Goal: Task Accomplishment & Management: Manage account settings

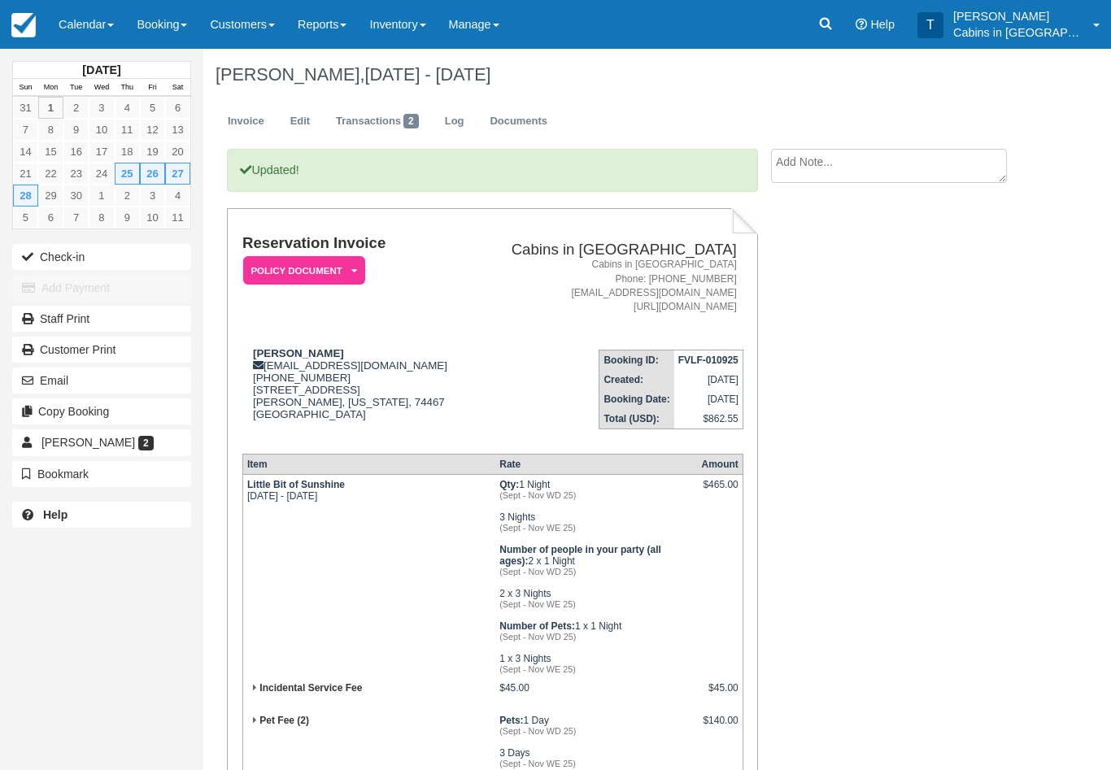
scroll to position [237, 0]
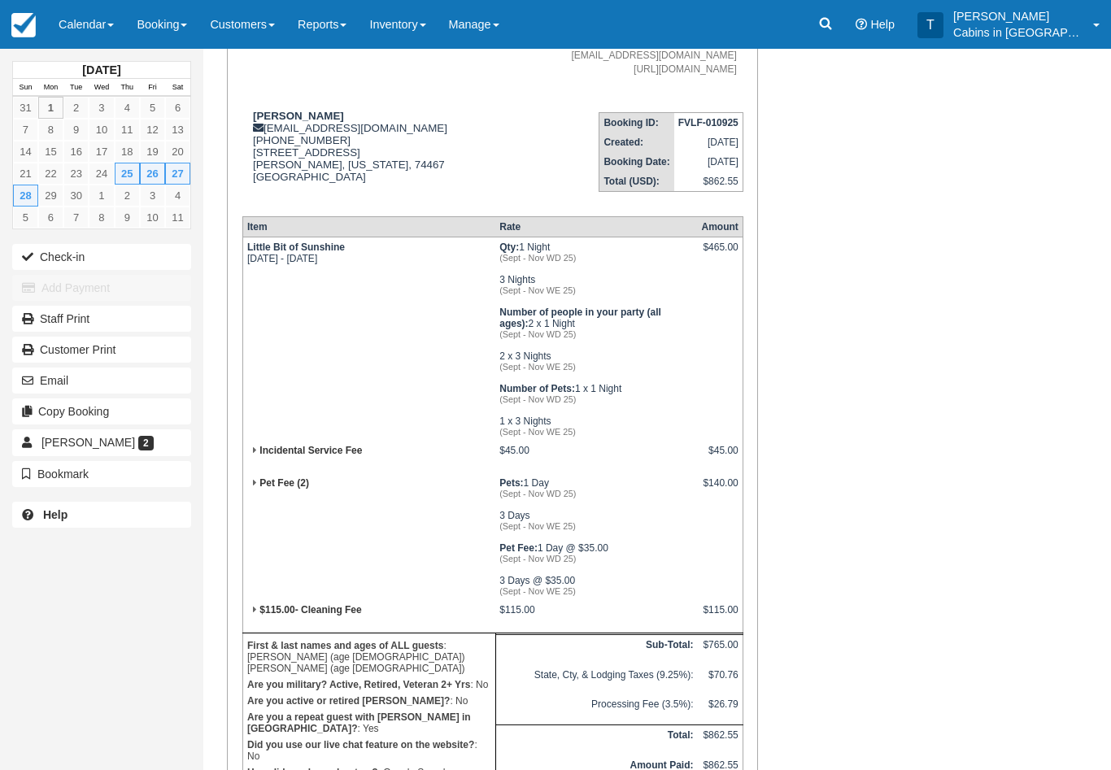
click at [337, 35] on link "Reports" at bounding box center [322, 24] width 72 height 49
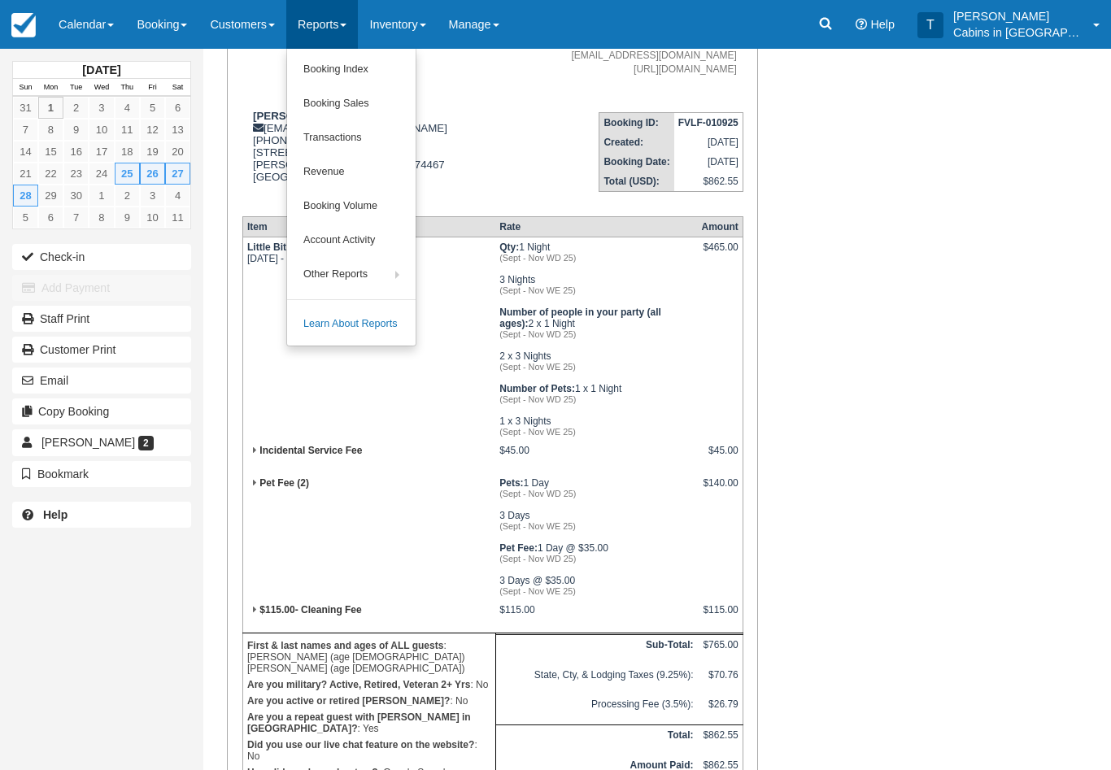
click at [397, 78] on link "Booking Index" at bounding box center [351, 70] width 129 height 34
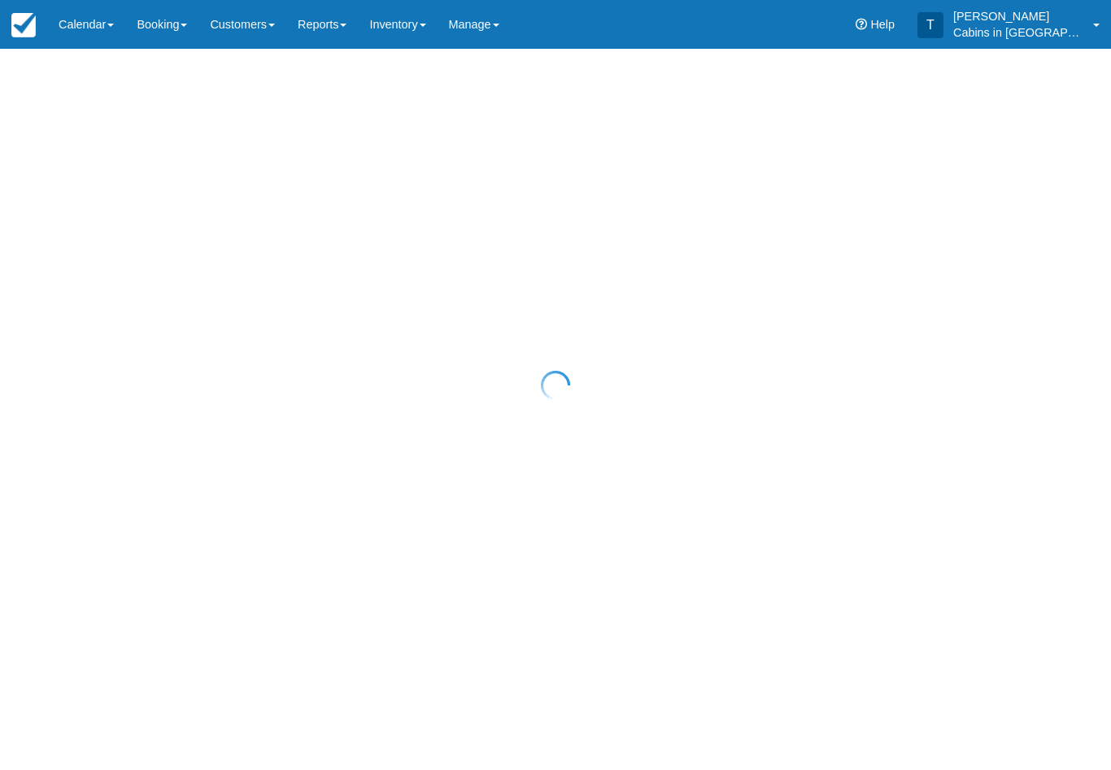
select select "25"
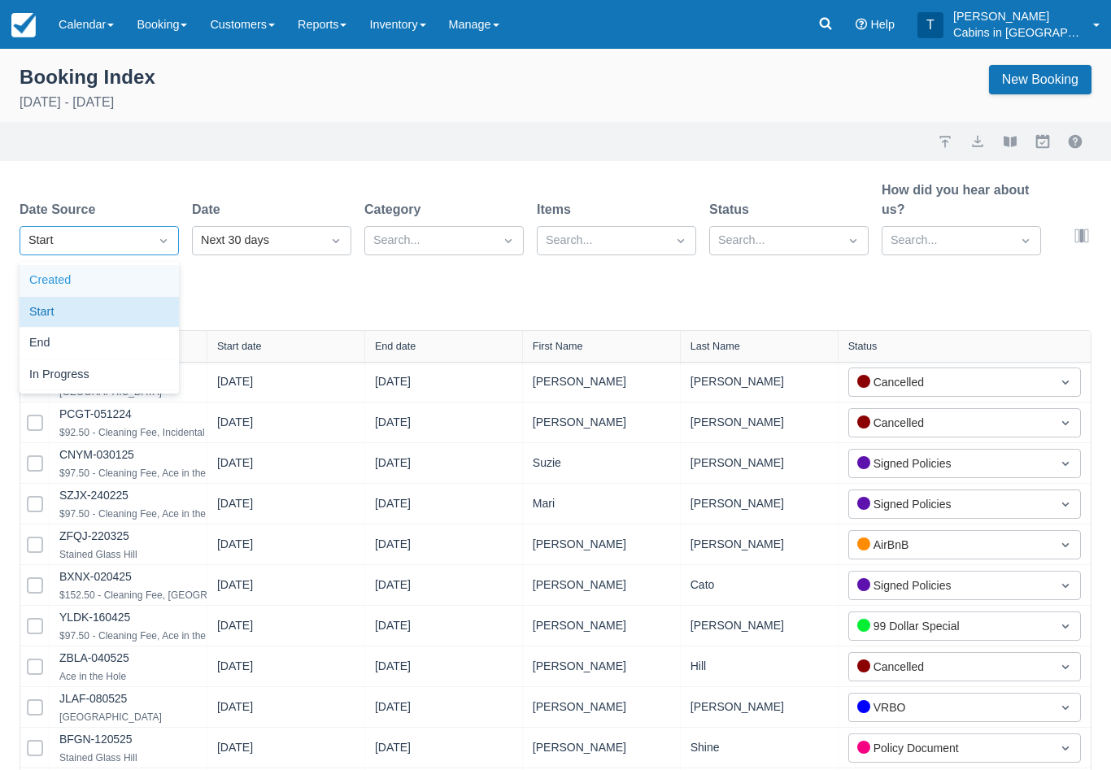
click at [139, 284] on div "Created" at bounding box center [99, 281] width 159 height 32
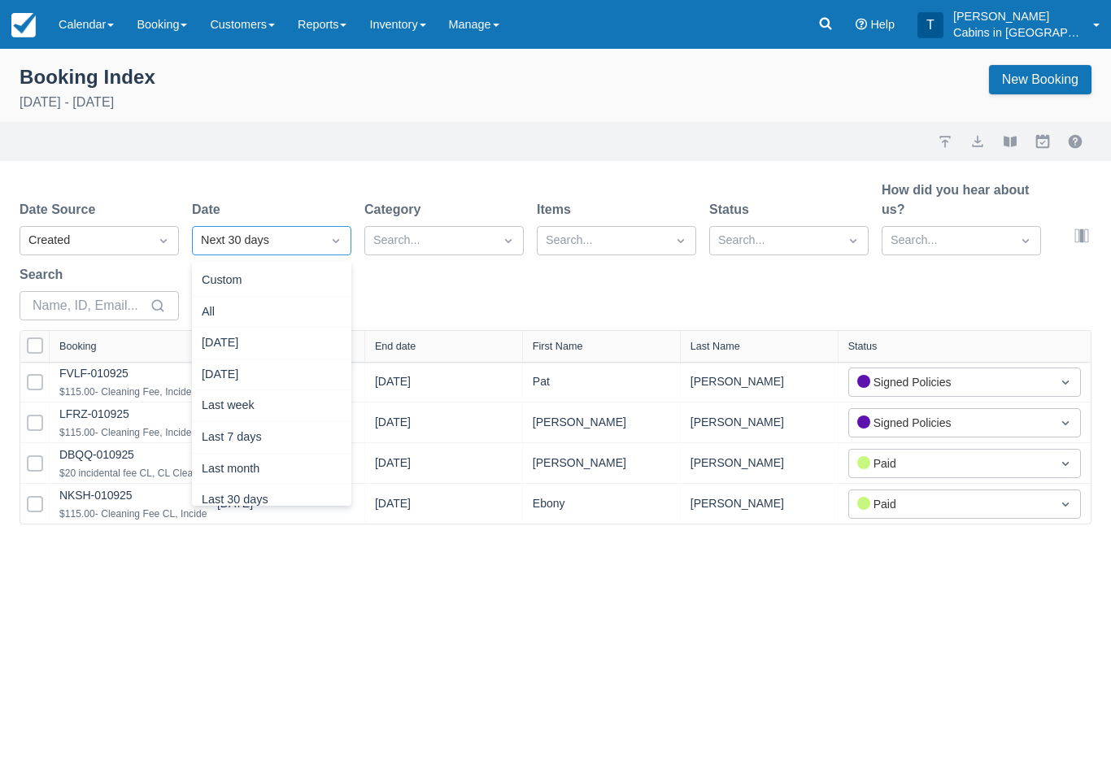
click at [279, 343] on div "[DATE]" at bounding box center [271, 344] width 159 height 32
click at [115, 456] on link "DBQQ-010925" at bounding box center [96, 454] width 75 height 13
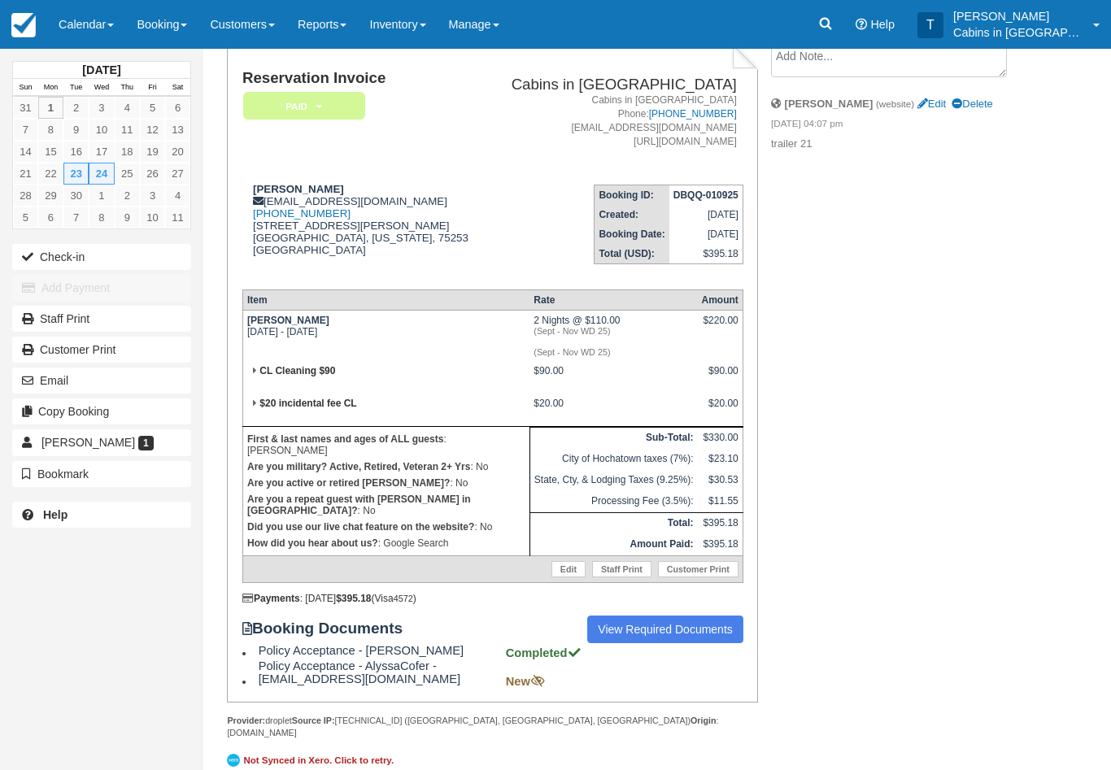
scroll to position [127, 0]
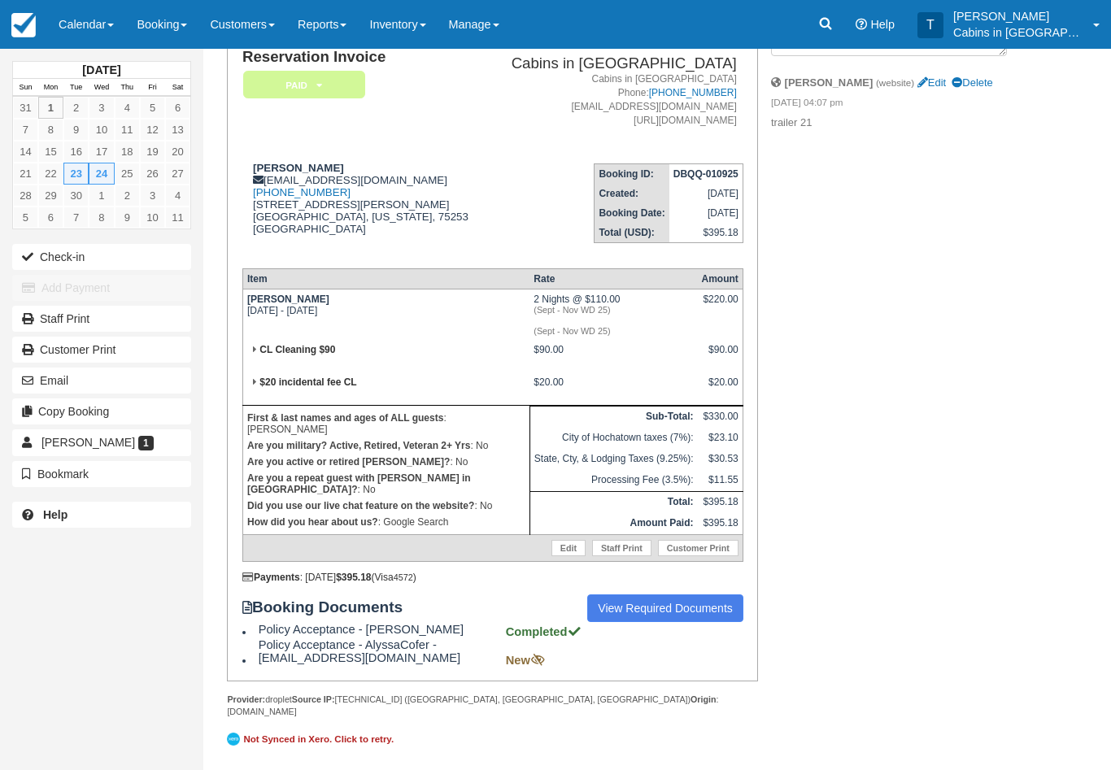
click at [682, 622] on link "View Required Documents" at bounding box center [665, 609] width 156 height 28
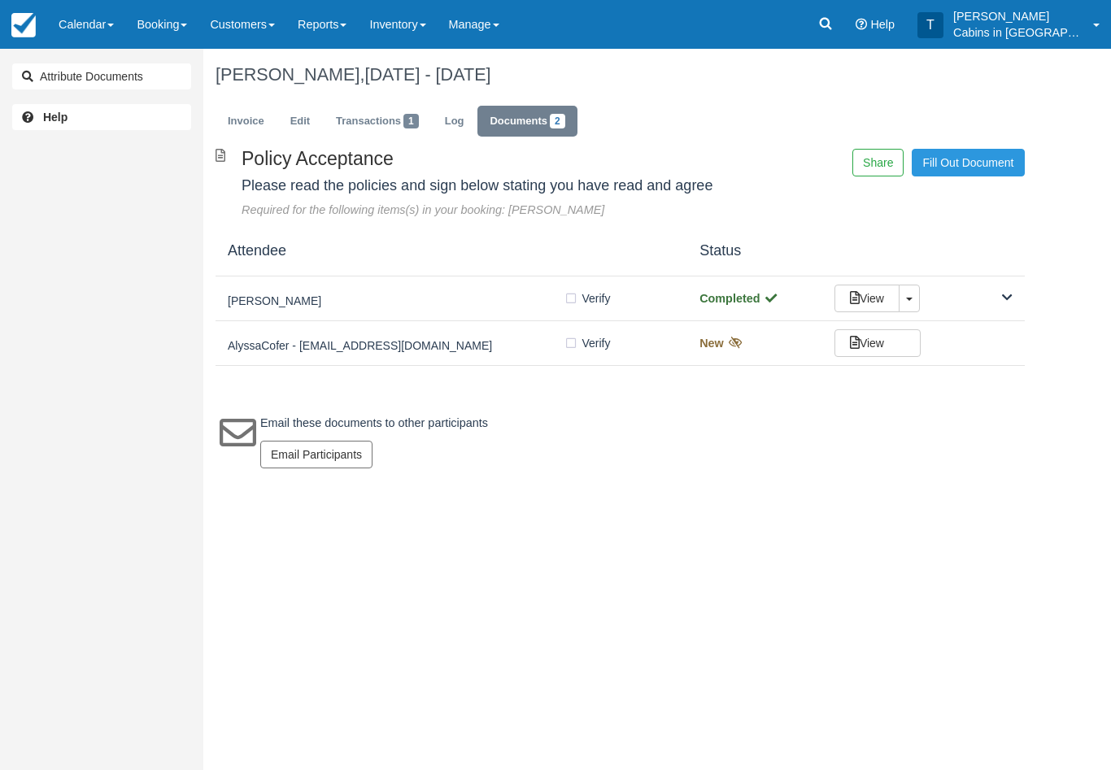
click at [403, 300] on h5 "Mason Cofer" at bounding box center [396, 301] width 336 height 12
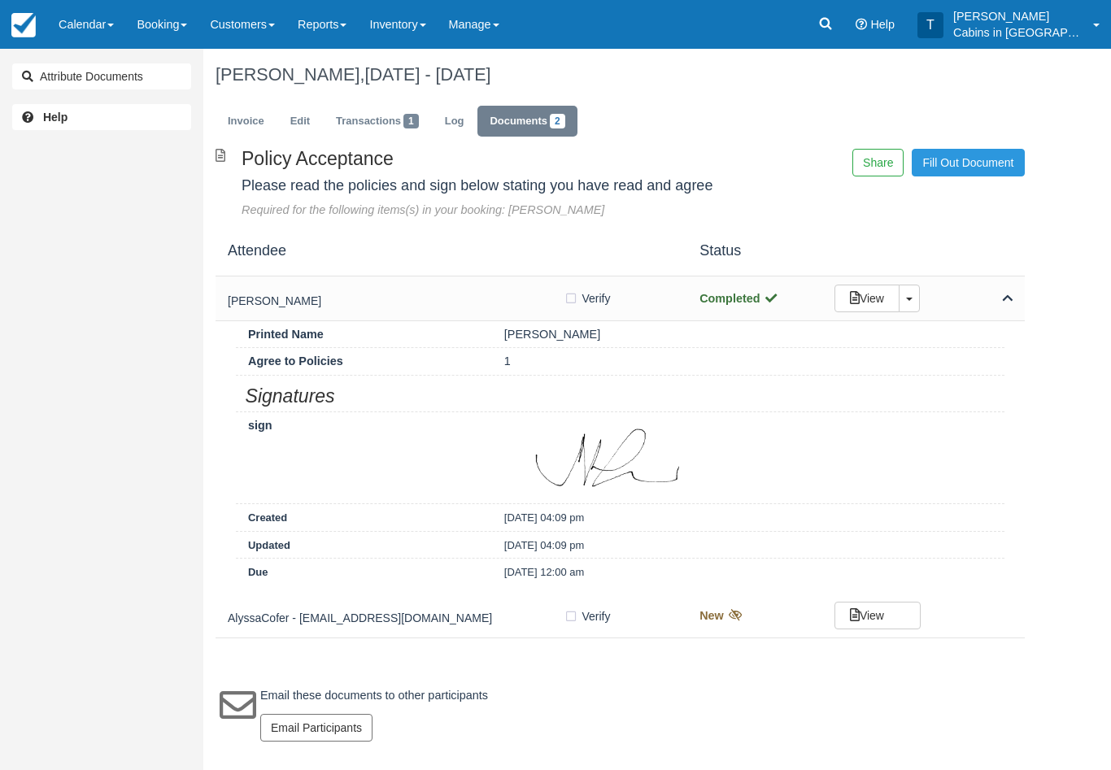
click at [575, 295] on label "Verify Verified" at bounding box center [593, 298] width 58 height 24
checkbox input "true"
click at [255, 129] on link "Invoice" at bounding box center [246, 122] width 61 height 32
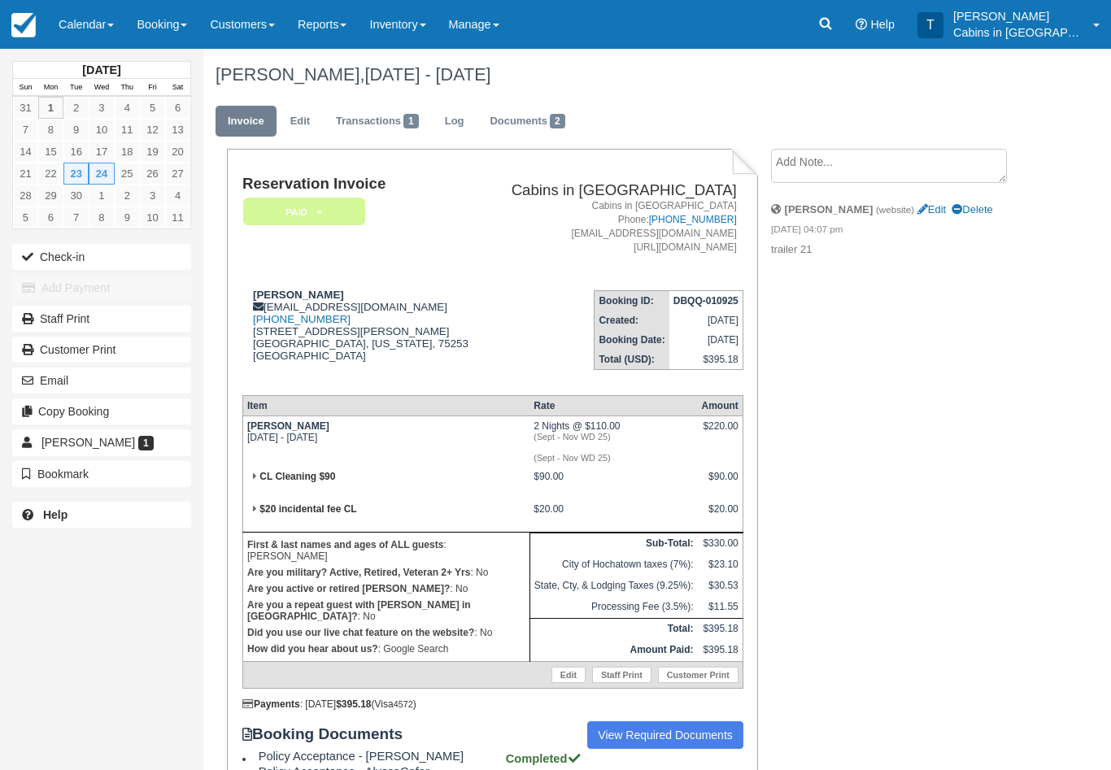
click at [339, 209] on em "Paid" at bounding box center [304, 212] width 122 height 28
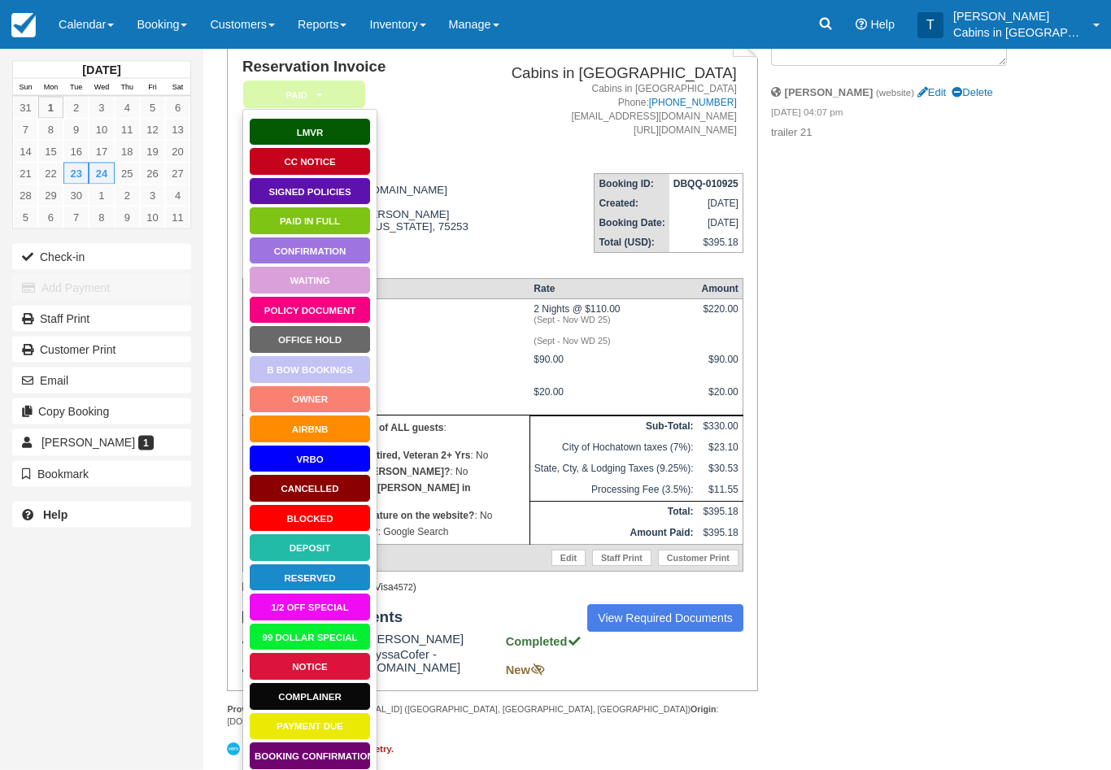
scroll to position [127, 0]
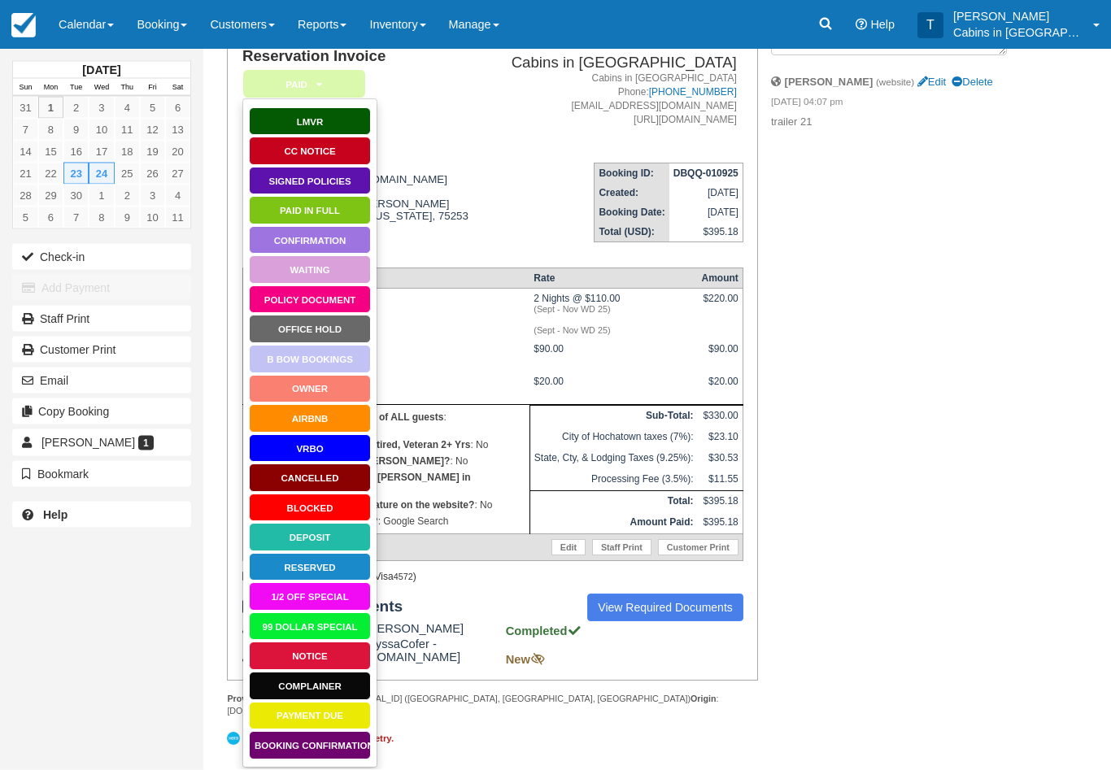
click at [346, 743] on link "Booking Confirmation" at bounding box center [310, 746] width 122 height 28
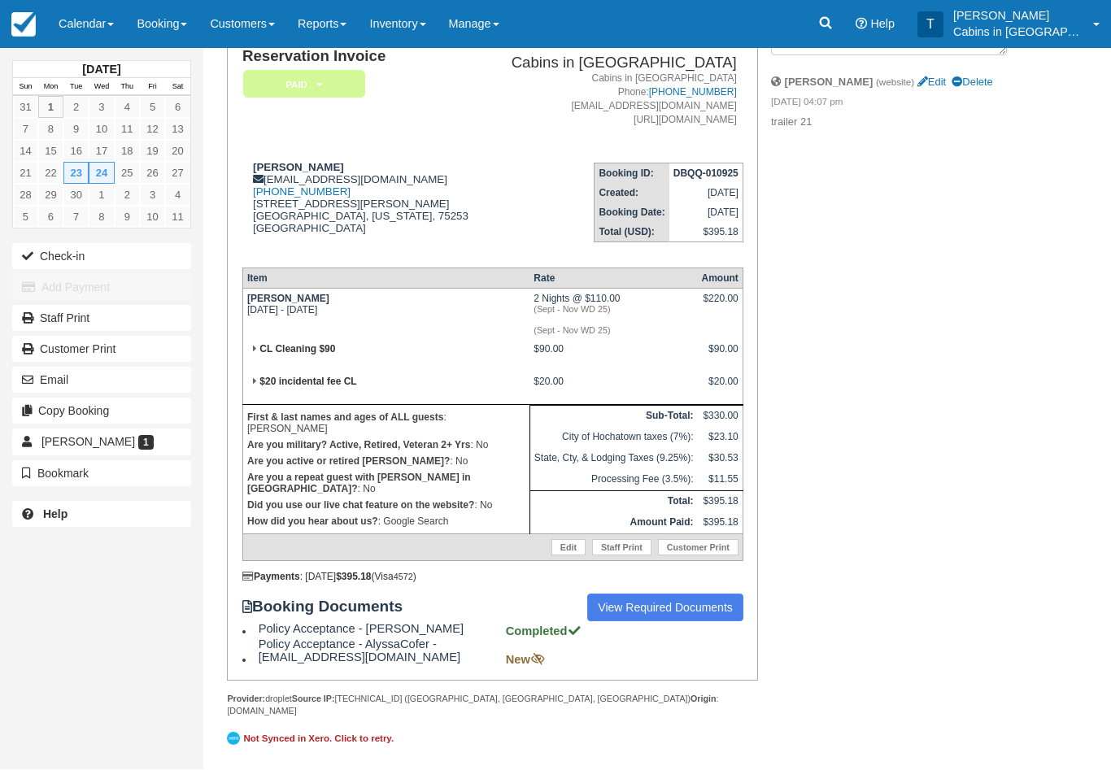
scroll to position [154, 0]
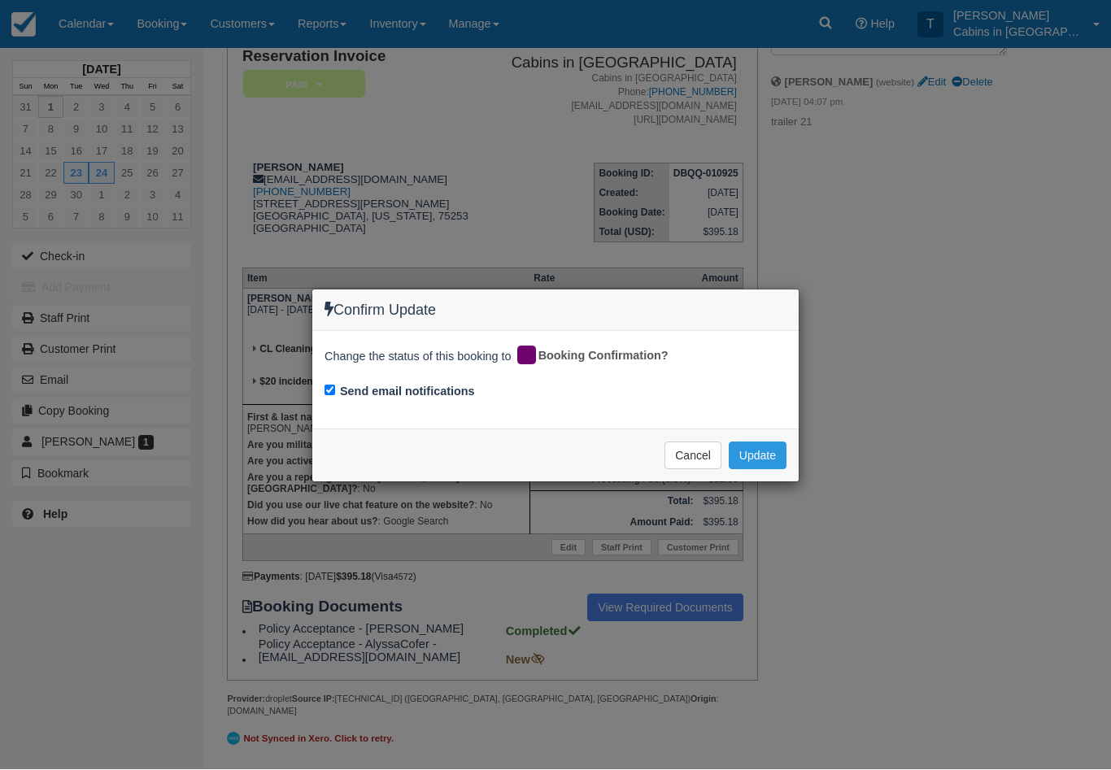
click at [786, 445] on button "Update" at bounding box center [758, 456] width 58 height 28
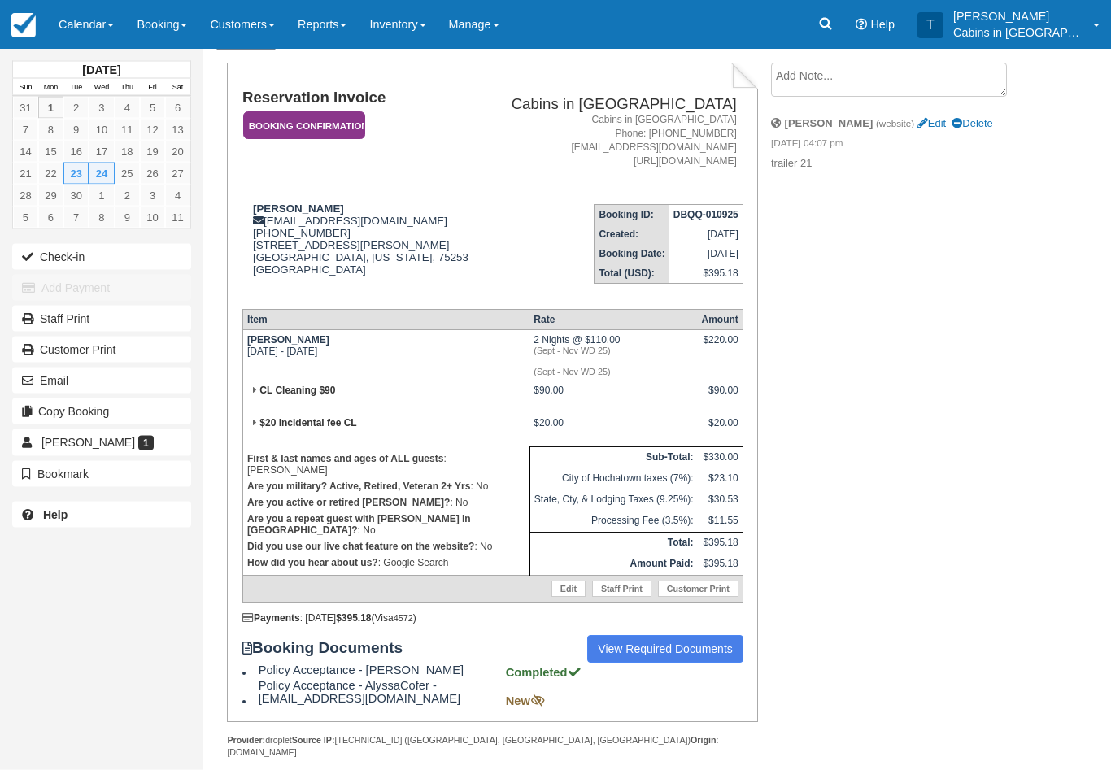
scroll to position [78, 0]
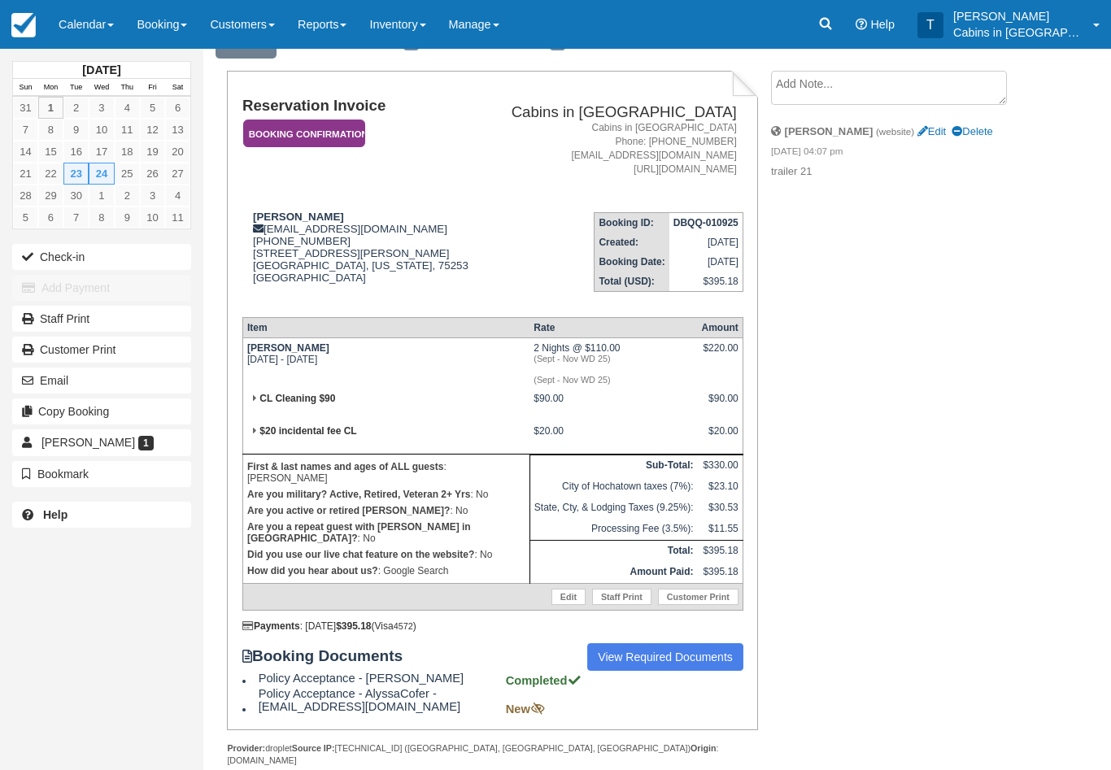
click at [344, 123] on em "Booking Confirmation" at bounding box center [304, 134] width 122 height 28
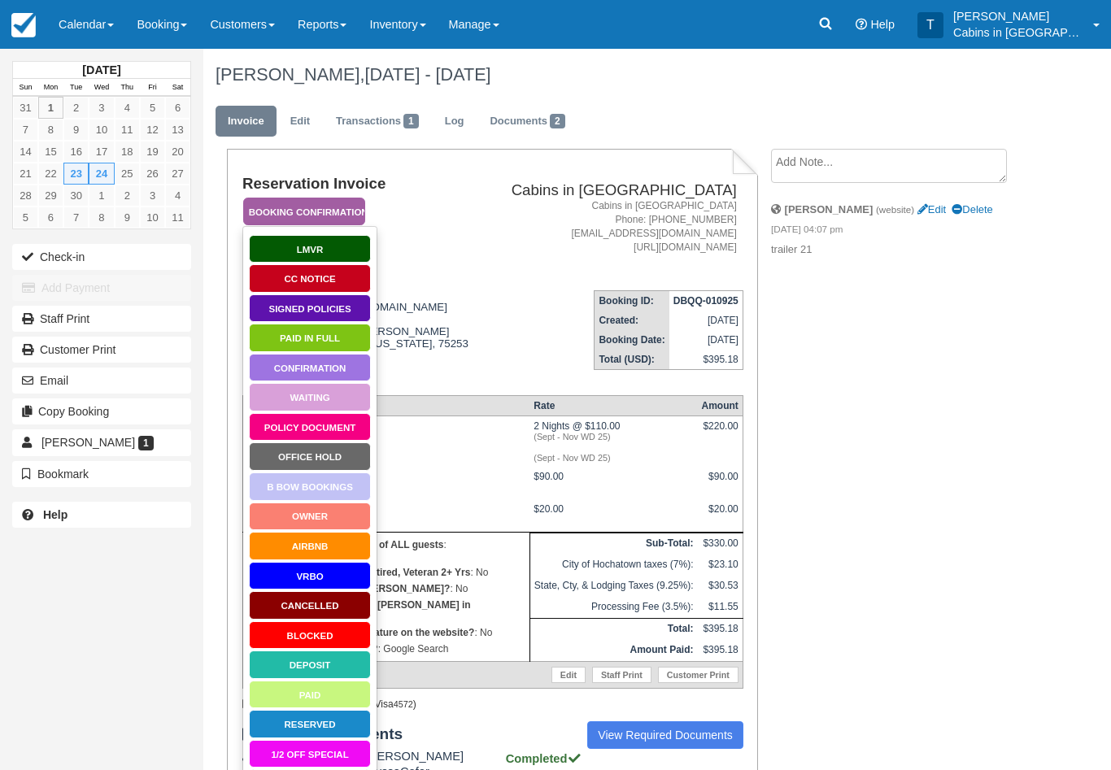
click at [348, 302] on link "Signed Policies" at bounding box center [310, 308] width 122 height 28
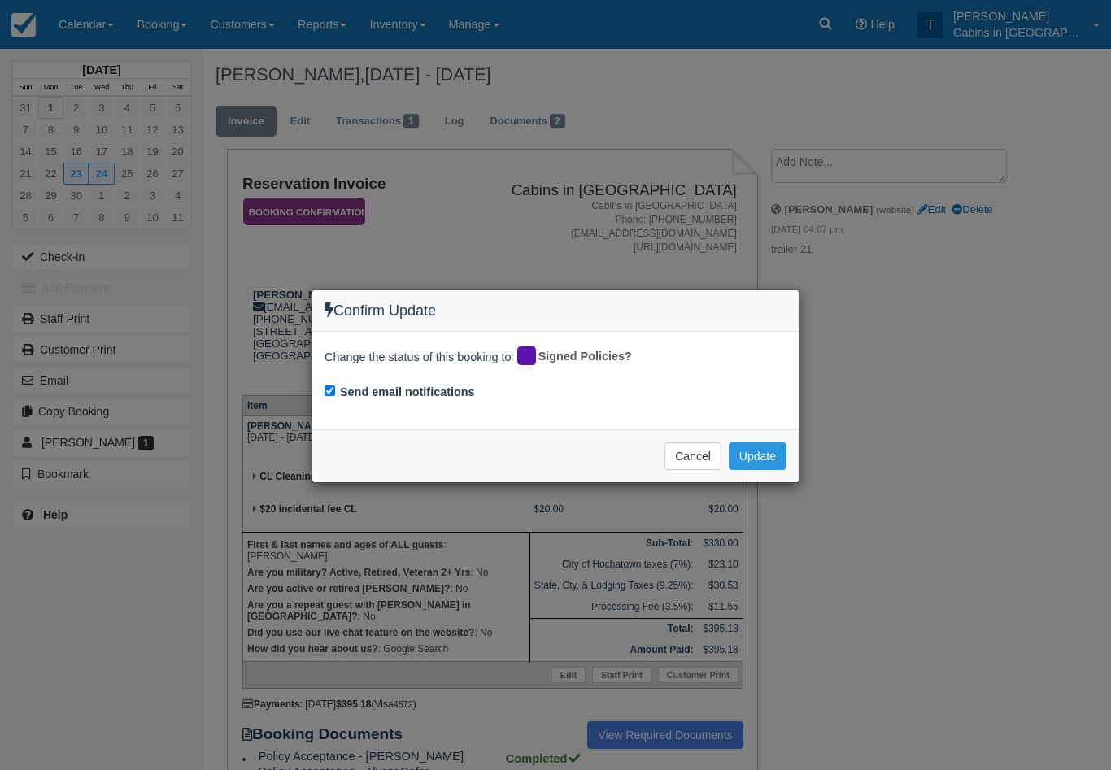
click at [768, 447] on button "Update" at bounding box center [758, 456] width 58 height 28
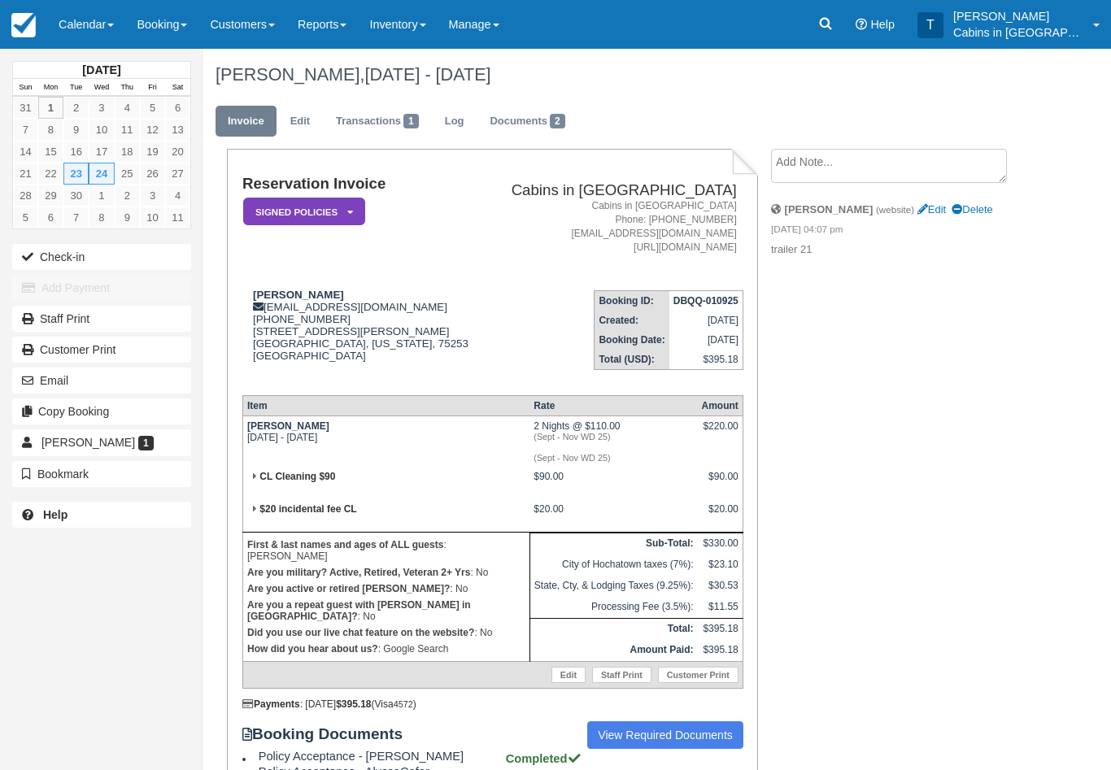
click at [369, 131] on link "Transactions 1" at bounding box center [377, 122] width 107 height 32
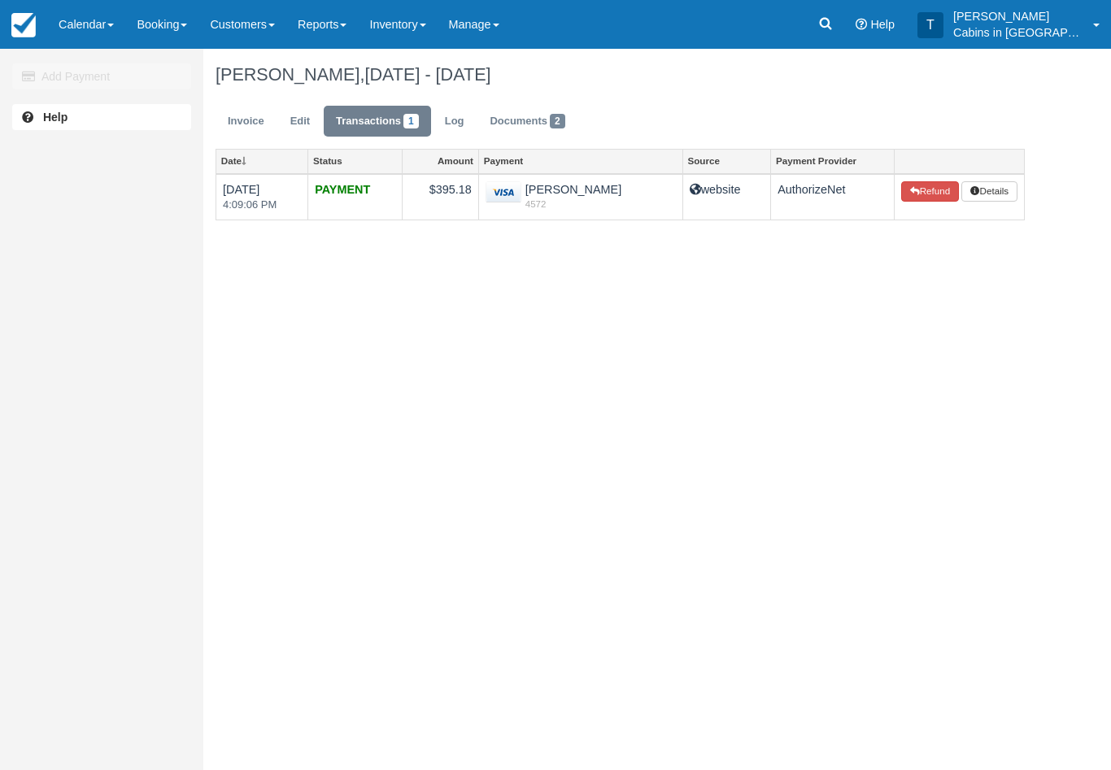
click at [233, 133] on link "Invoice" at bounding box center [246, 122] width 61 height 32
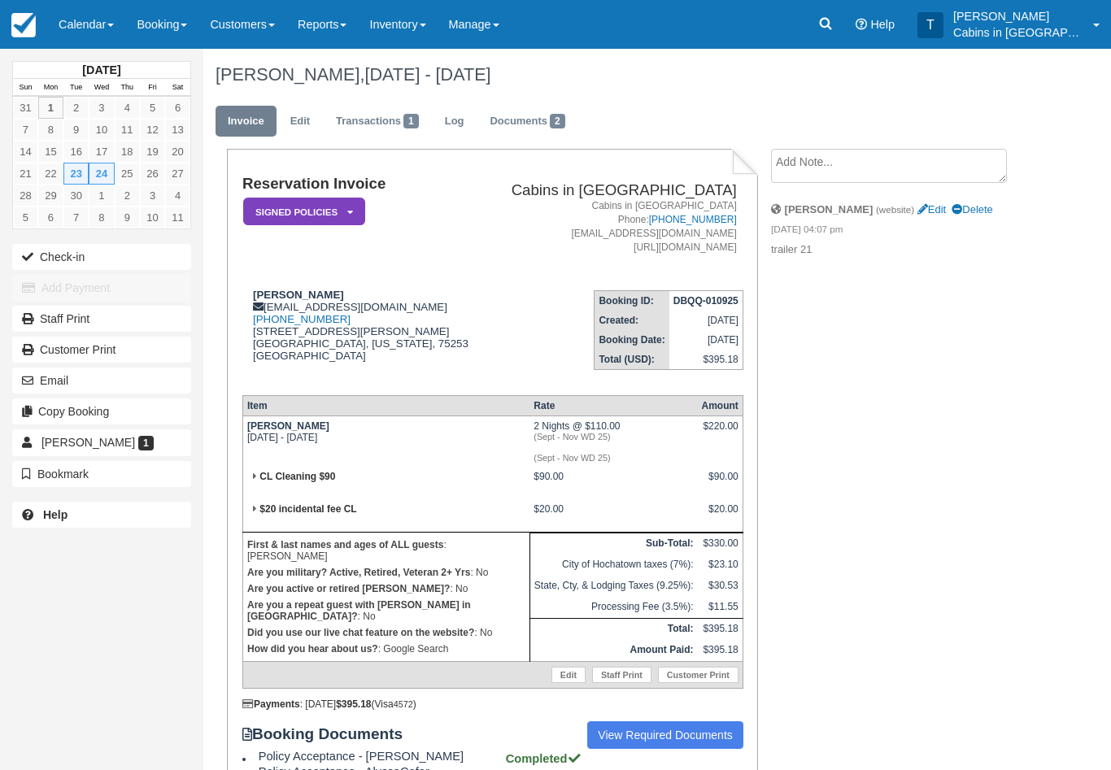
click at [877, 153] on textarea at bounding box center [889, 166] width 236 height 34
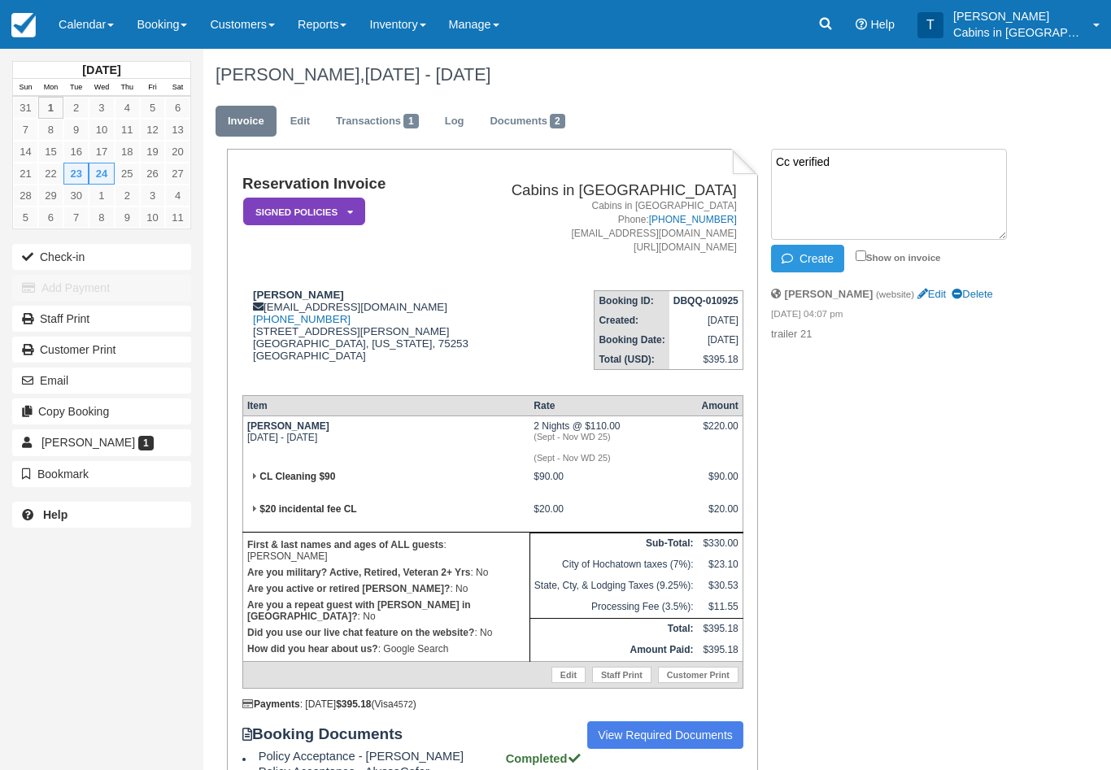
type textarea "Cc verified"
click at [829, 251] on button "Create" at bounding box center [807, 259] width 73 height 28
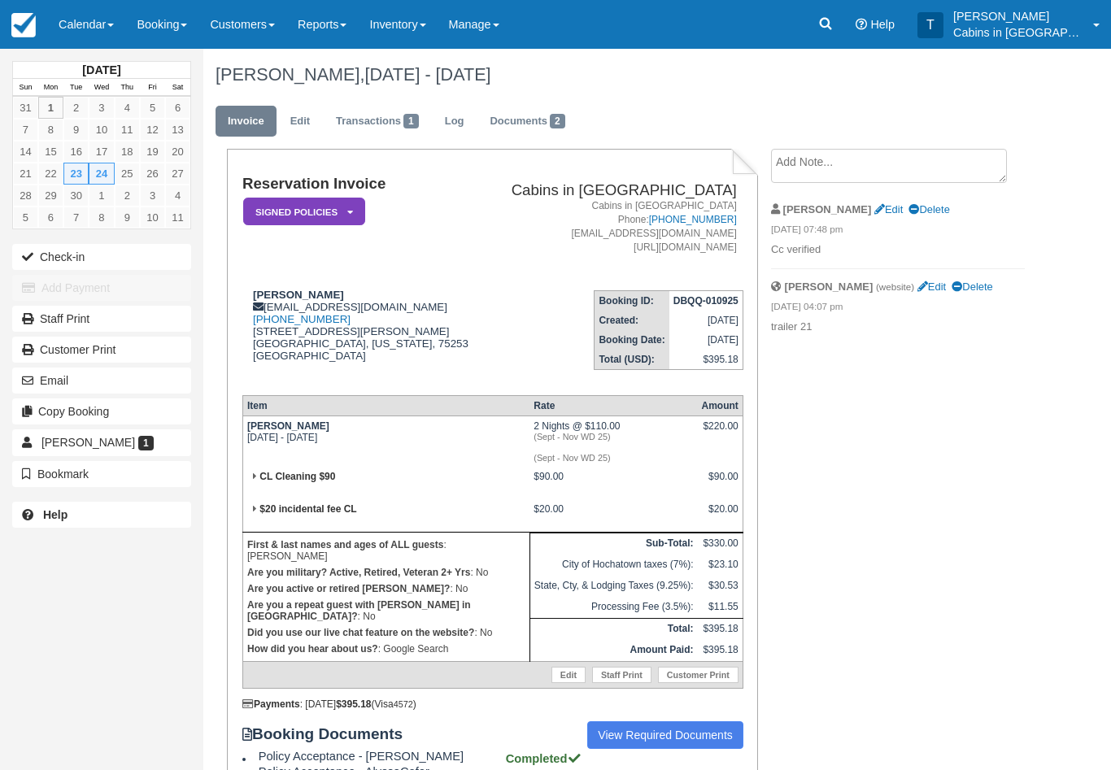
scroll to position [78, 0]
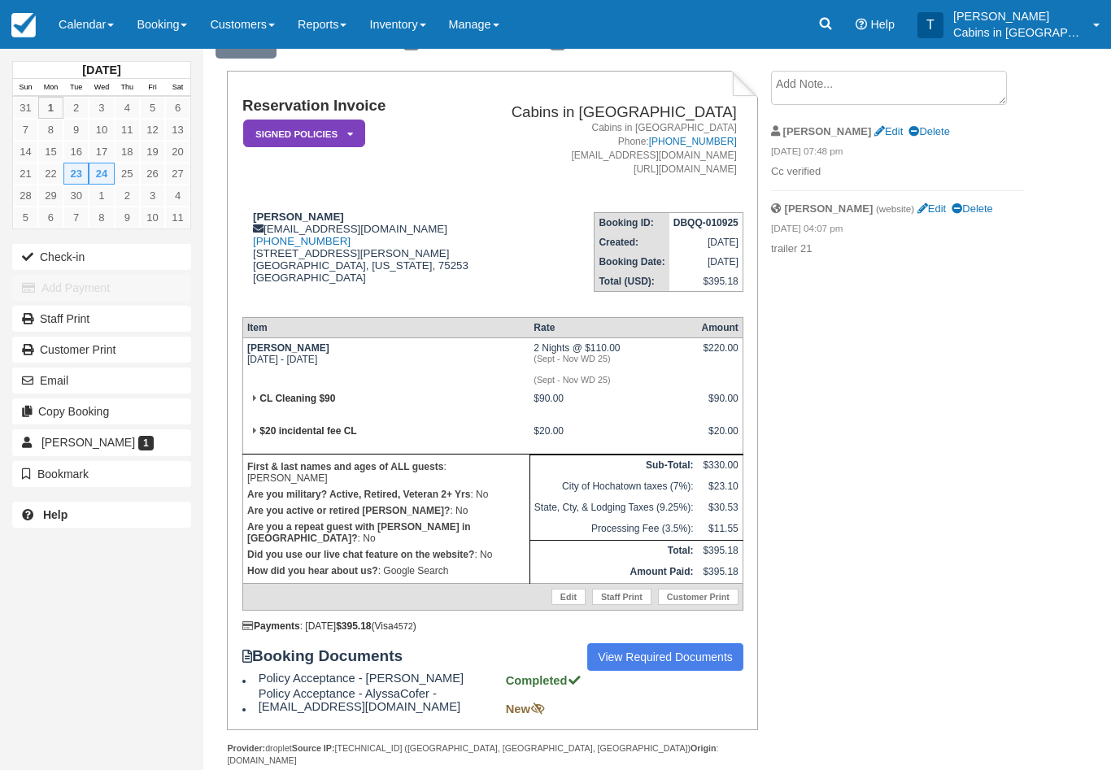
scroll to position [154, 0]
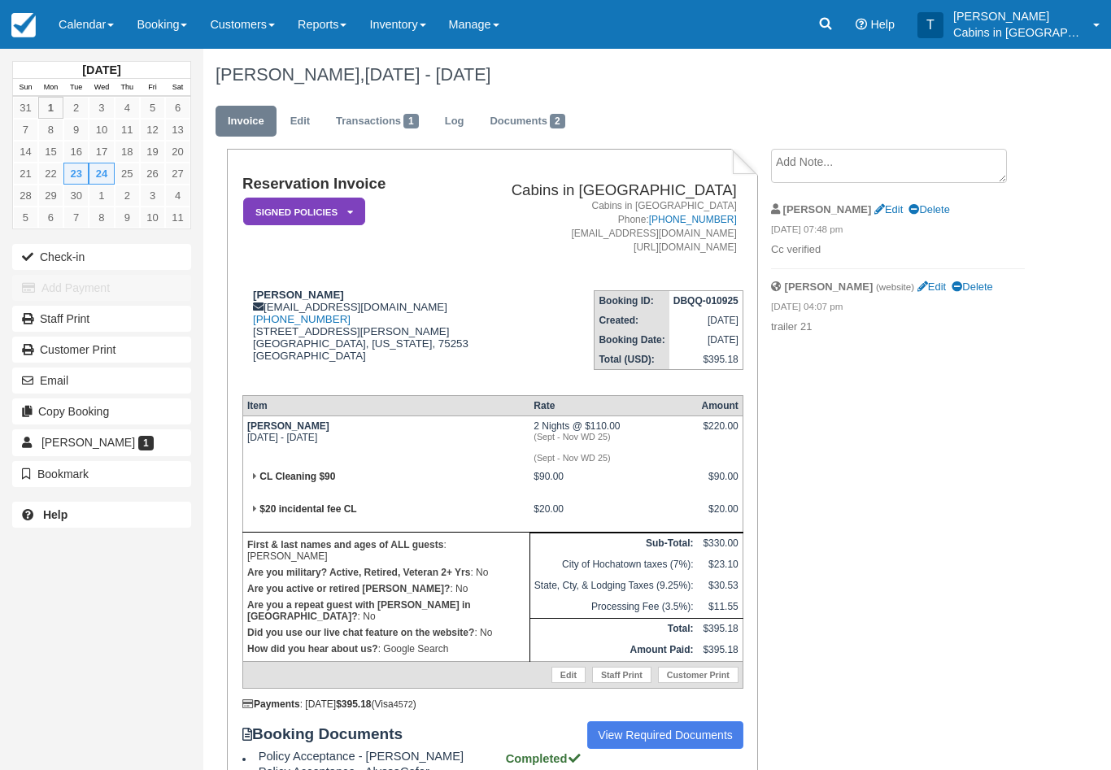
scroll to position [155, 0]
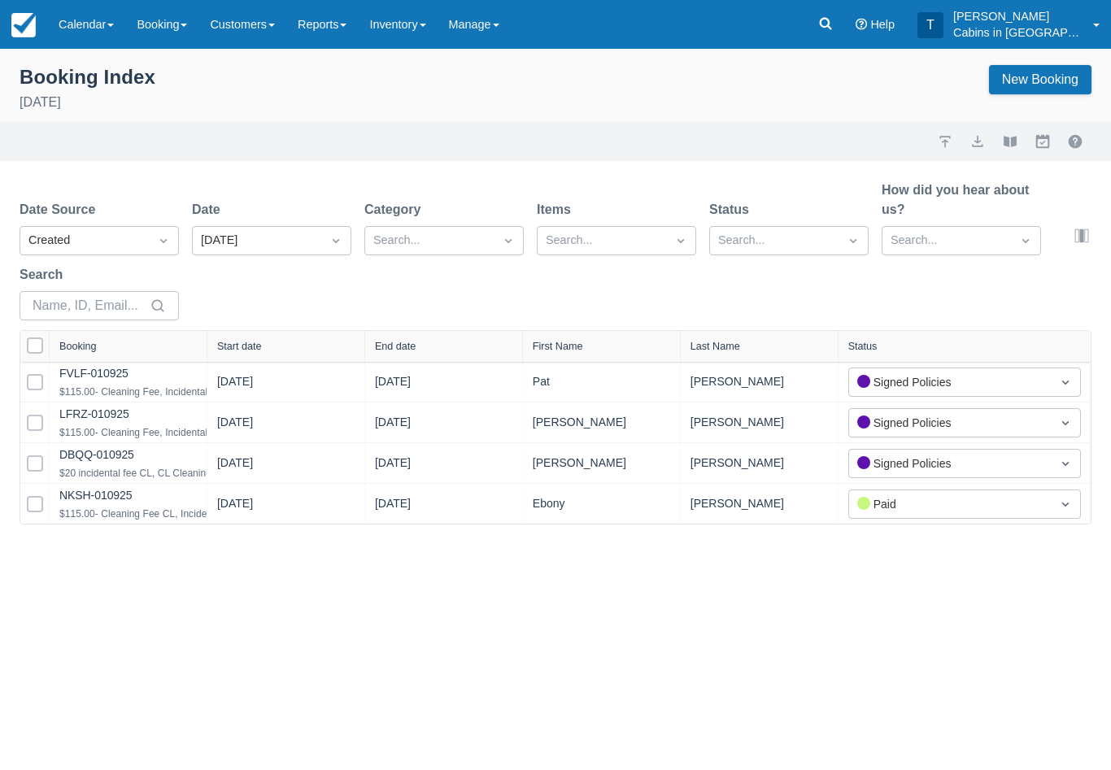
click at [133, 502] on link "NKSH-010925" at bounding box center [95, 495] width 73 height 13
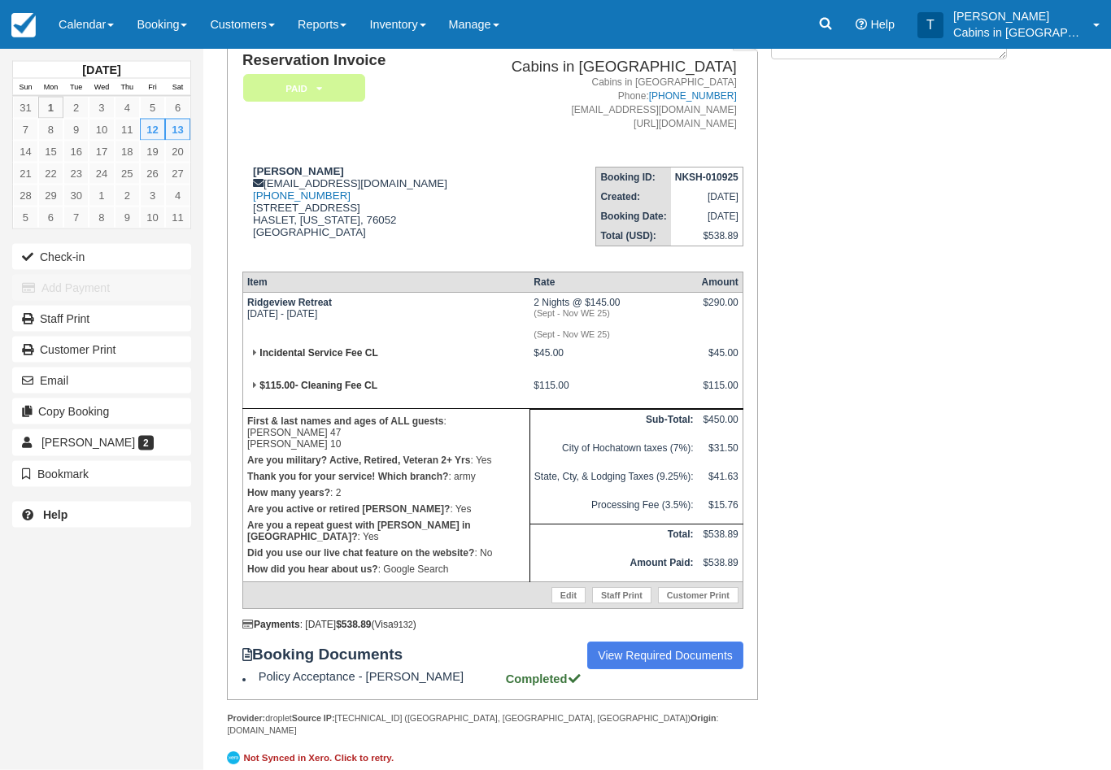
scroll to position [128, 0]
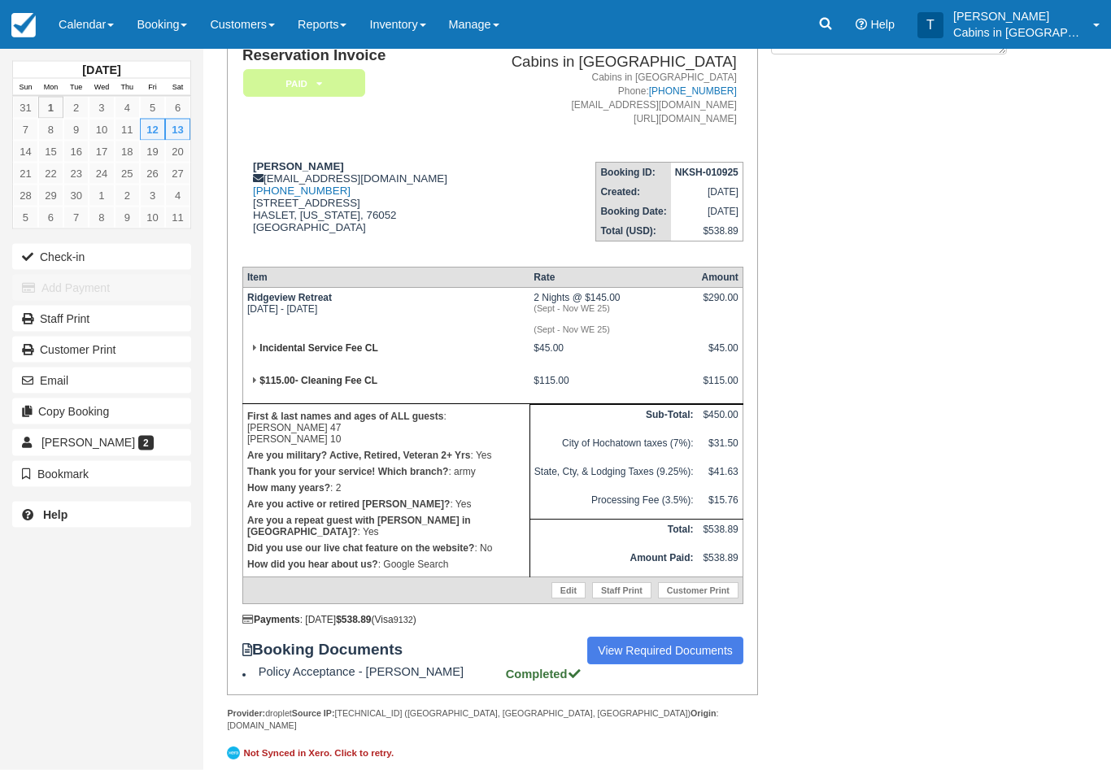
click at [713, 665] on link "View Required Documents" at bounding box center [665, 652] width 156 height 28
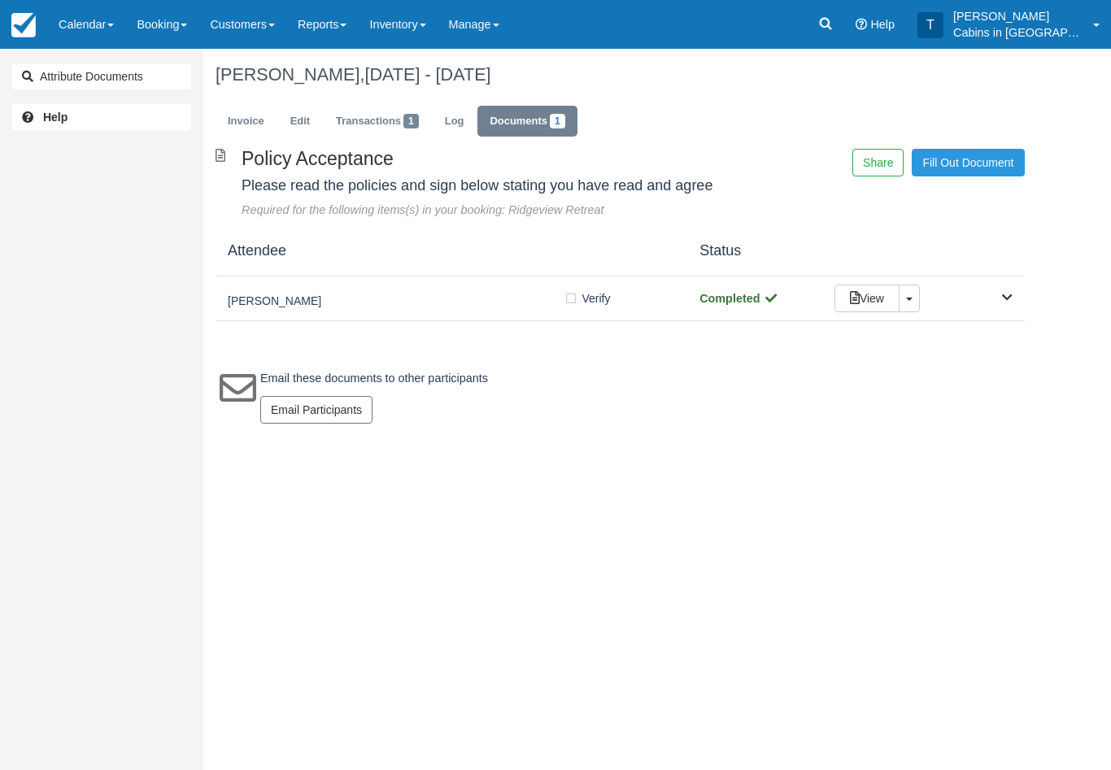
click at [427, 279] on div "Ebony McCollum Verify Verified Completed View Toggle Dropdown Detach" at bounding box center [620, 299] width 809 height 45
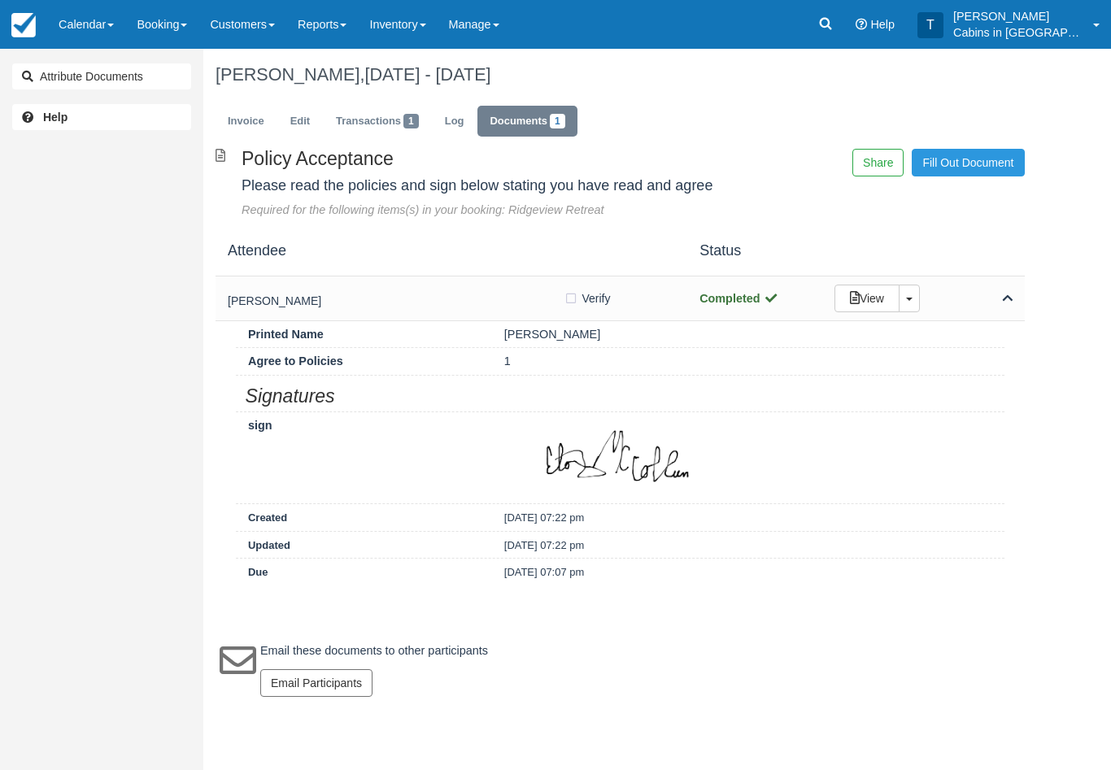
click at [577, 303] on label "Verify Verified" at bounding box center [593, 298] width 58 height 24
checkbox input "true"
click at [249, 125] on link "Invoice" at bounding box center [246, 122] width 61 height 32
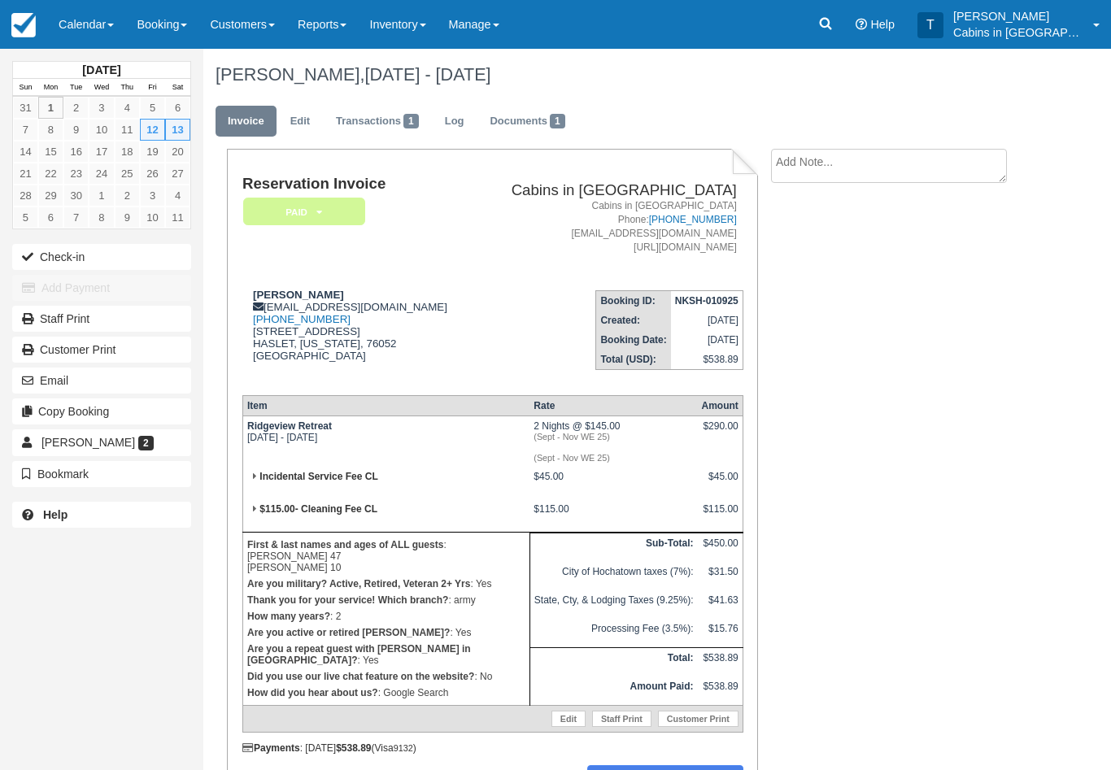
click at [340, 199] on em "Paid" at bounding box center [304, 212] width 122 height 28
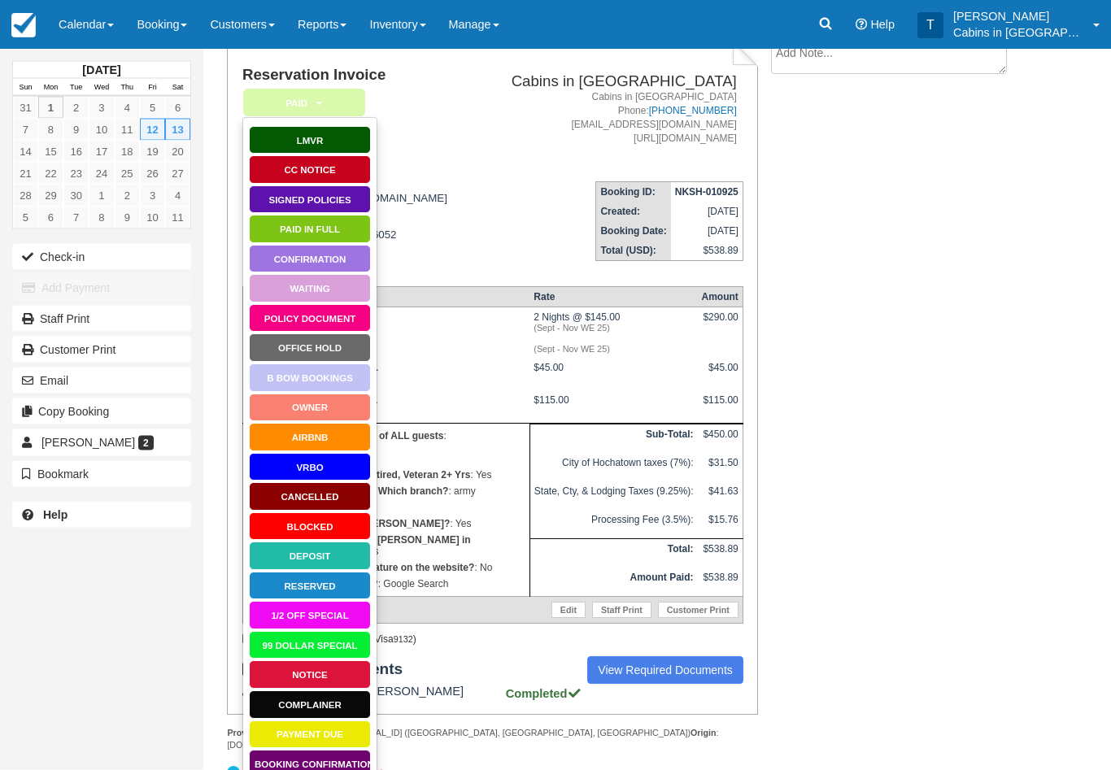
scroll to position [128, 0]
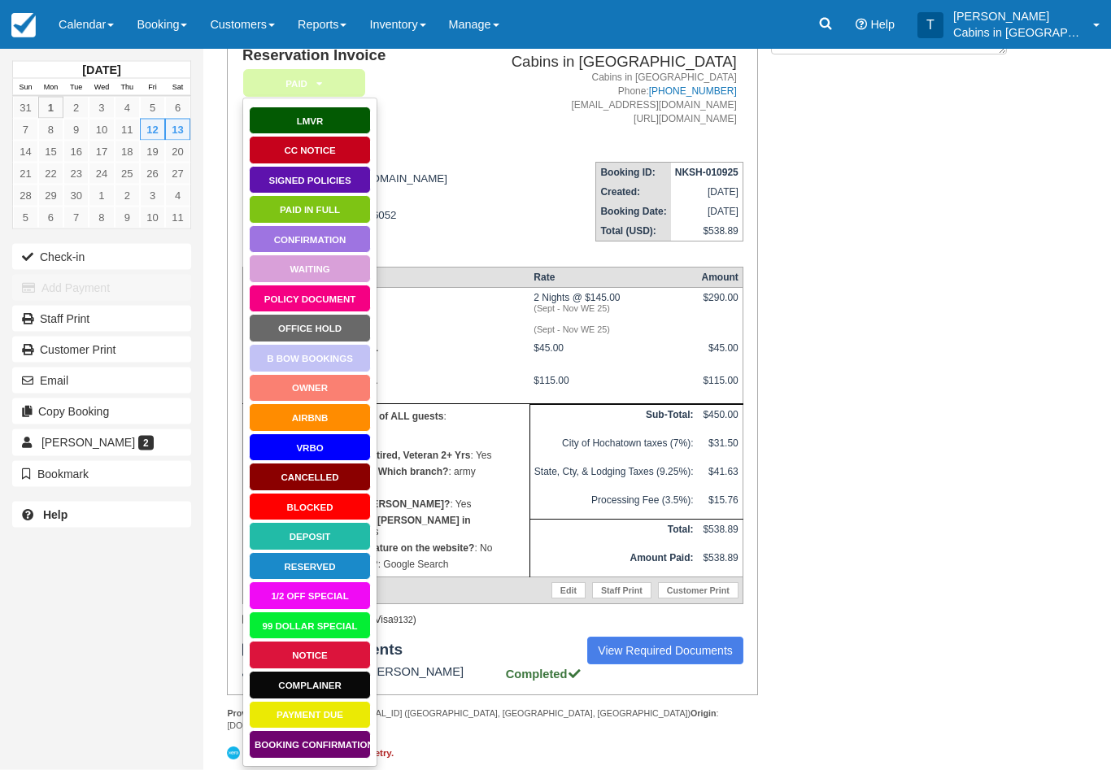
click at [347, 742] on link "Booking Confirmation" at bounding box center [310, 745] width 122 height 28
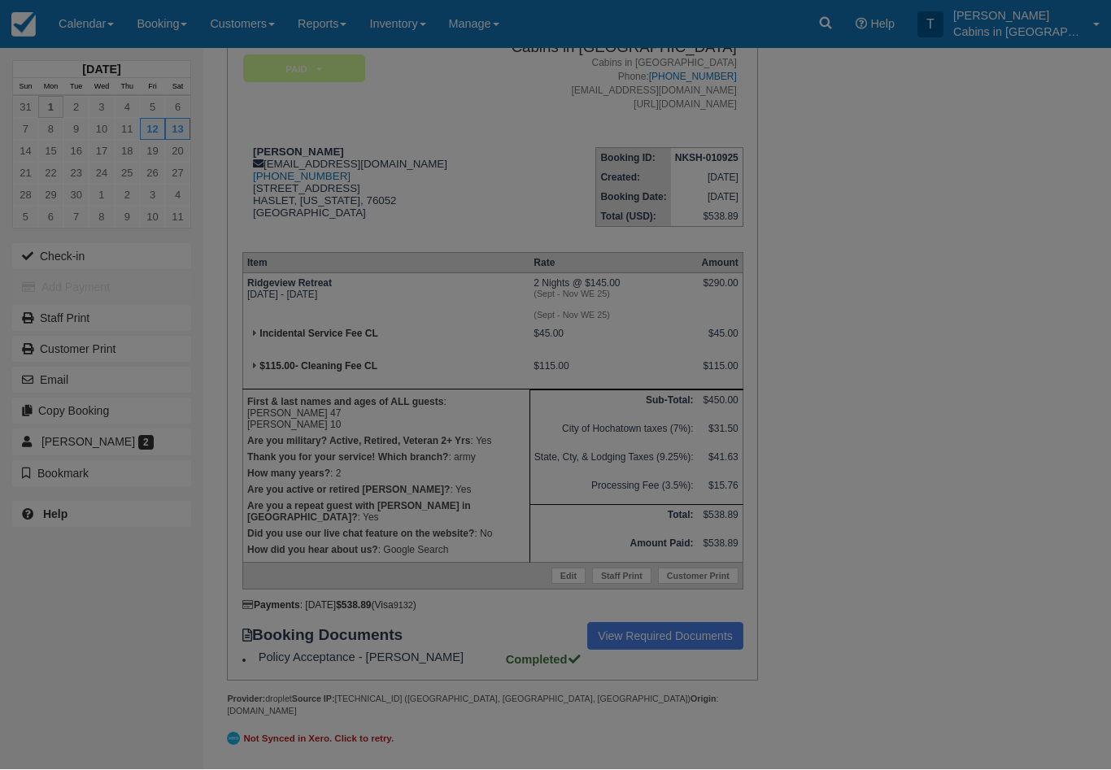
scroll to position [155, 0]
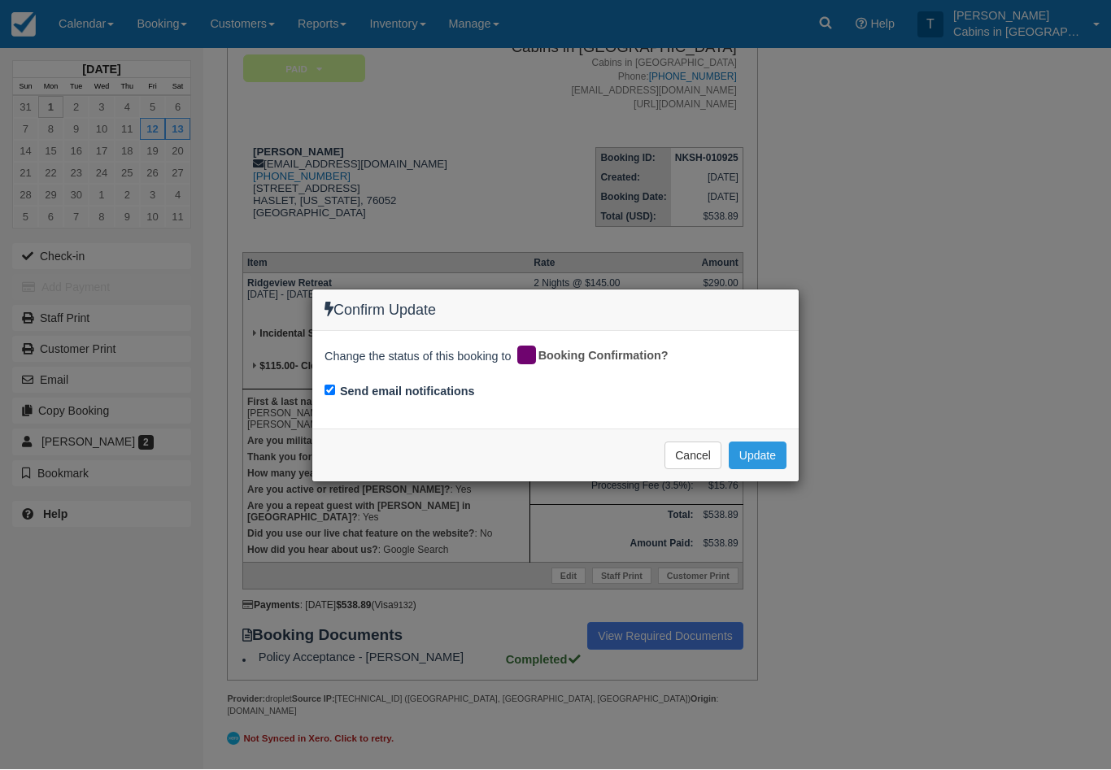
click at [753, 447] on button "Update" at bounding box center [758, 456] width 58 height 28
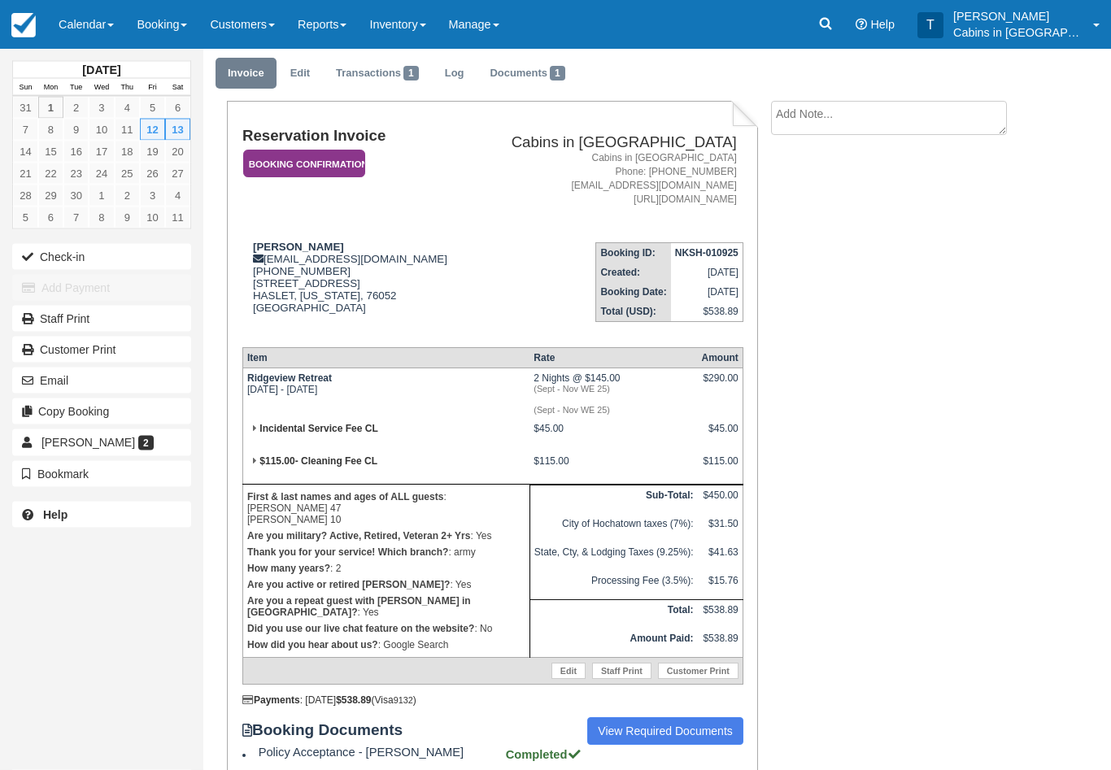
scroll to position [40, 0]
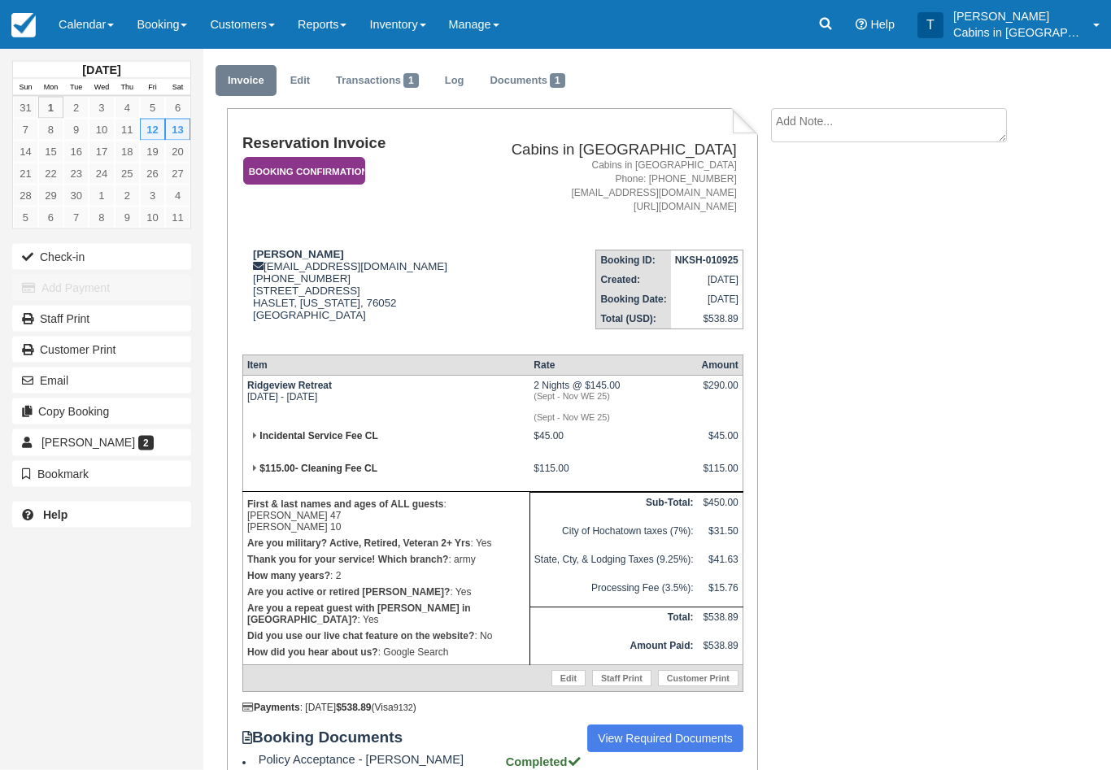
click at [342, 164] on em "Booking Confirmation" at bounding box center [304, 172] width 122 height 28
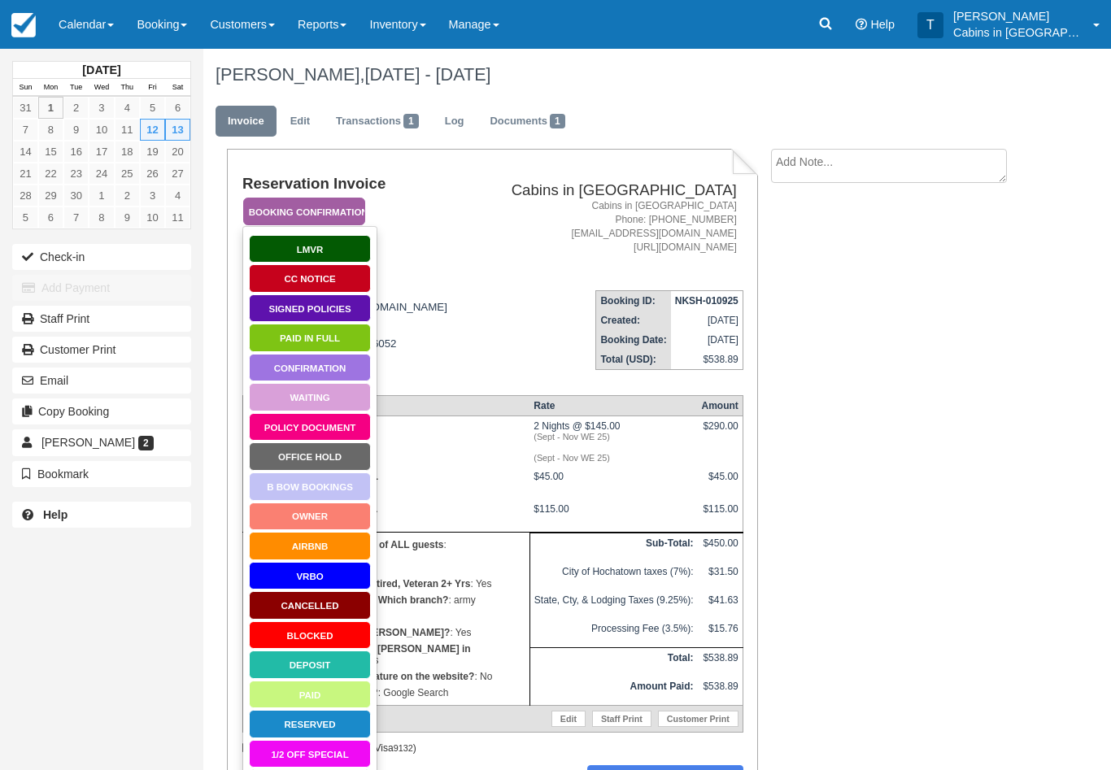
click at [355, 314] on link "Signed Policies" at bounding box center [310, 308] width 122 height 28
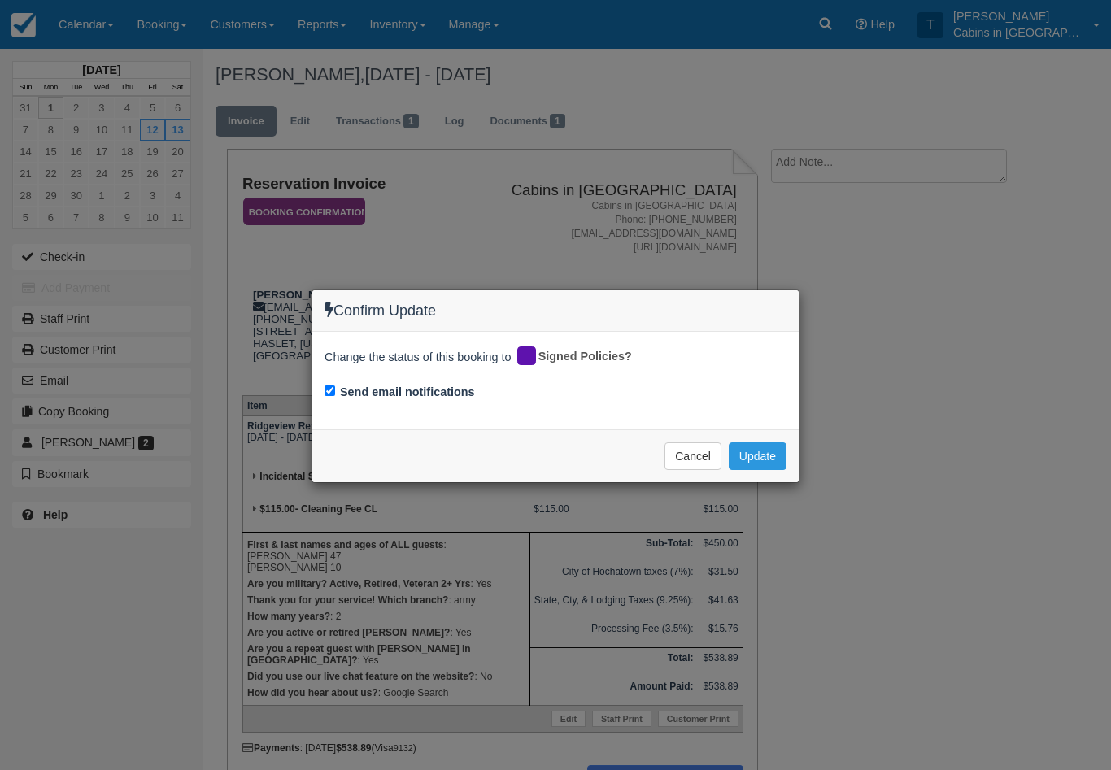
click at [764, 510] on div "Confirm Update Change the status of this booking to Signed Policies? Send email…" at bounding box center [555, 385] width 1111 height 770
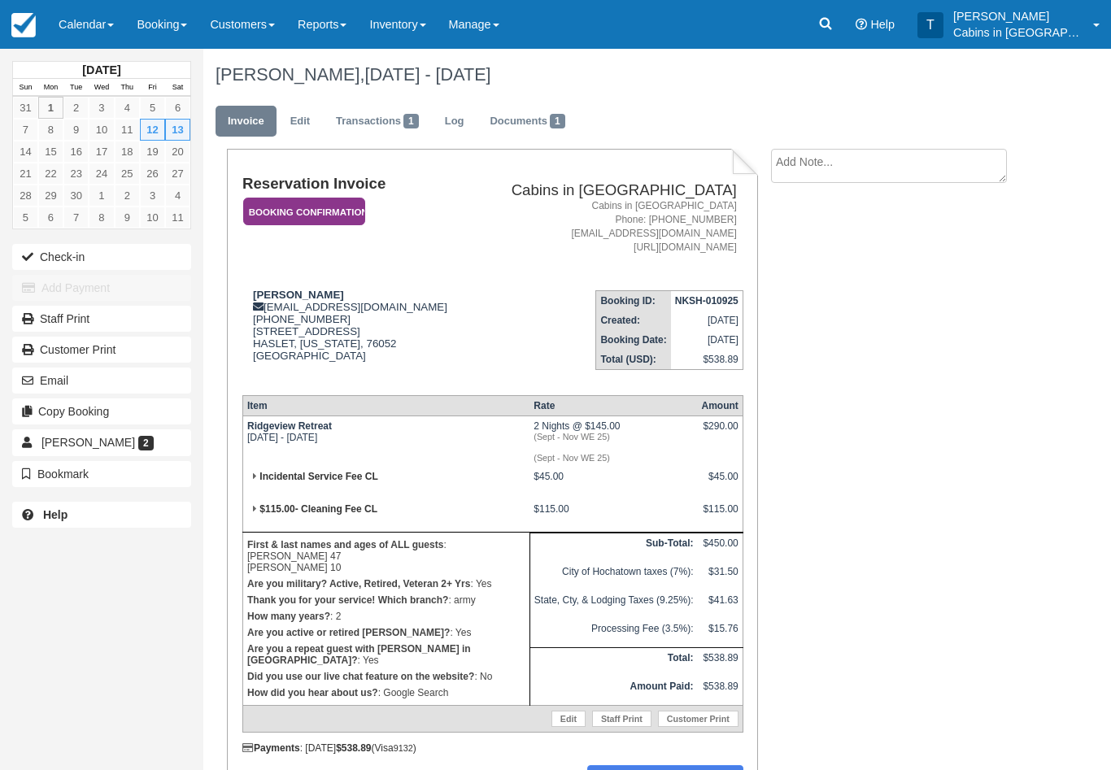
click at [334, 207] on em "Booking Confirmation" at bounding box center [304, 212] width 122 height 28
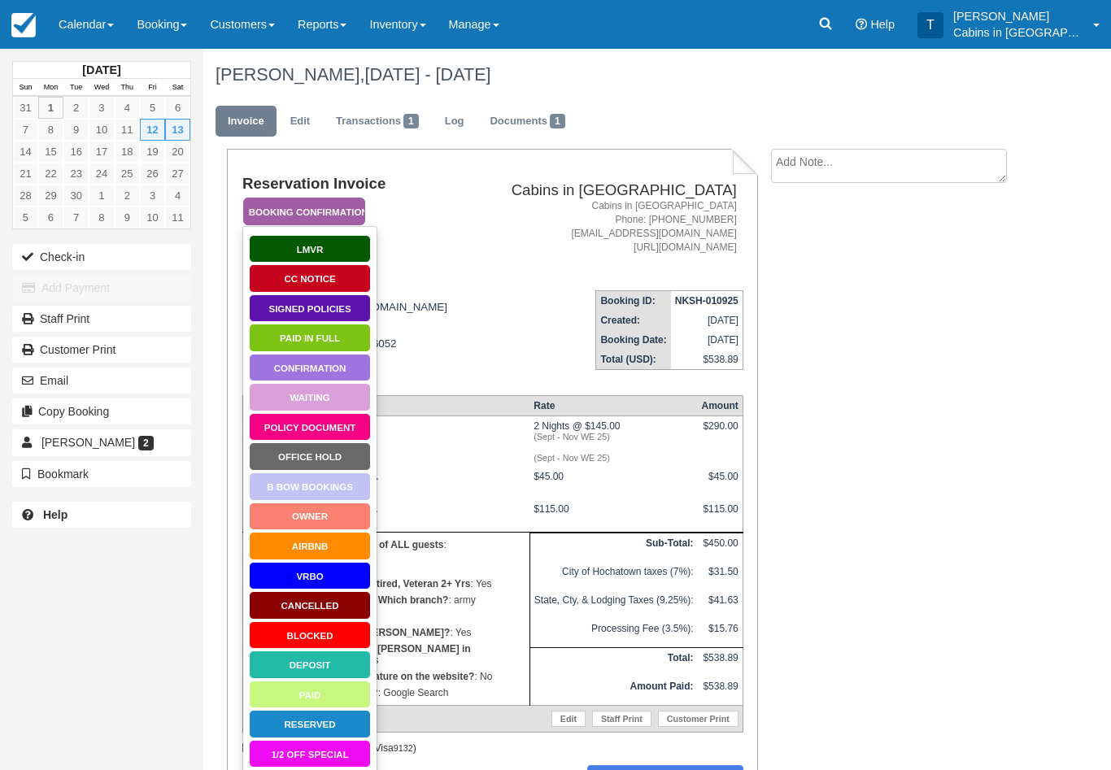
click at [338, 311] on link "Signed Policies" at bounding box center [310, 308] width 122 height 28
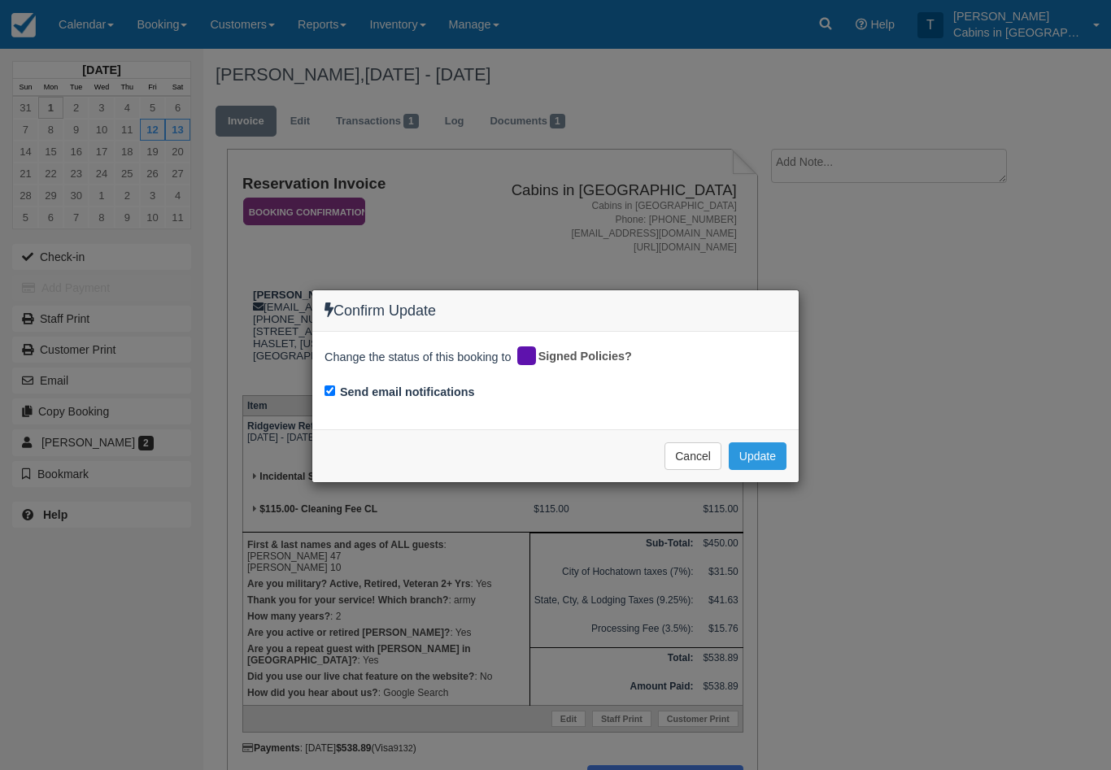
click at [761, 493] on div "Confirm Update Change the status of this booking to Signed Policies? Send email…" at bounding box center [555, 385] width 1111 height 770
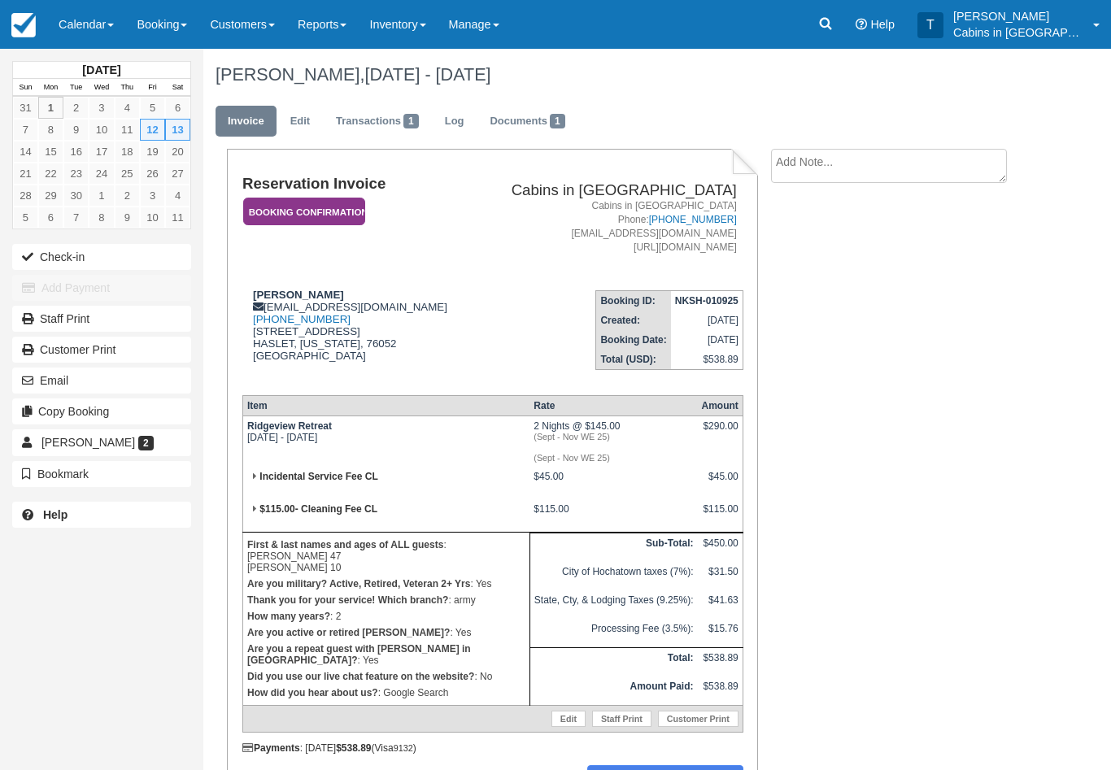
click at [346, 208] on em "Booking Confirmation" at bounding box center [304, 212] width 122 height 28
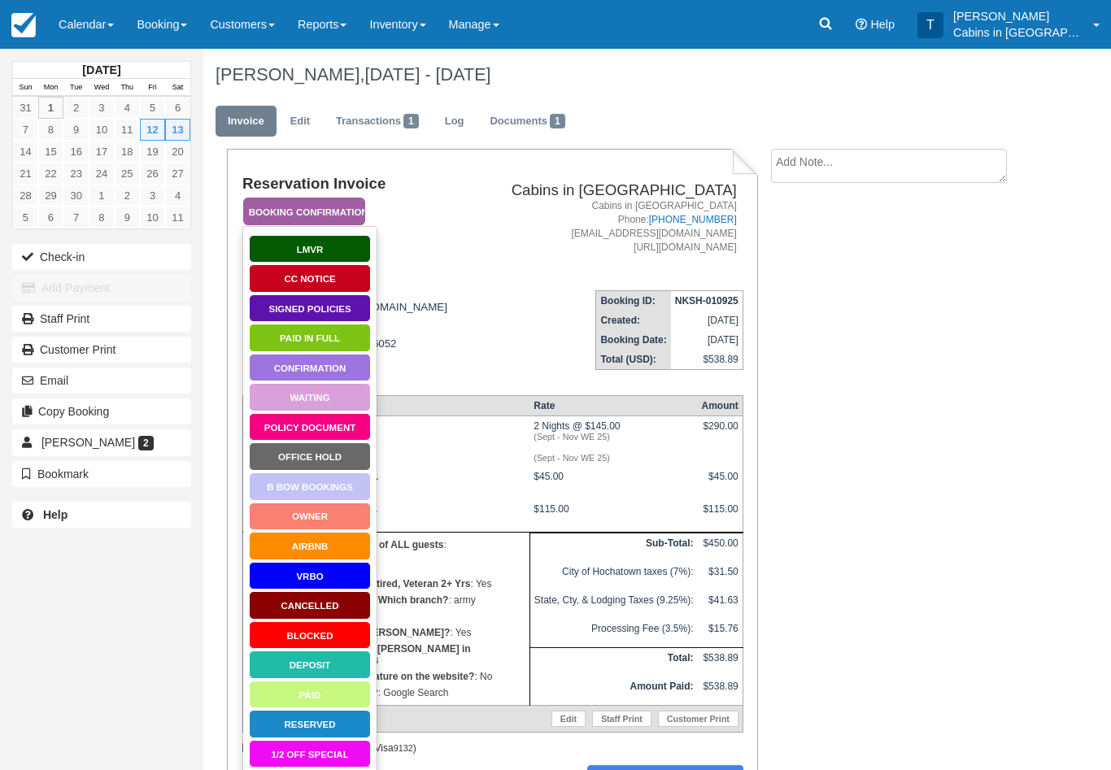
click at [325, 304] on link "Signed Policies" at bounding box center [310, 308] width 122 height 28
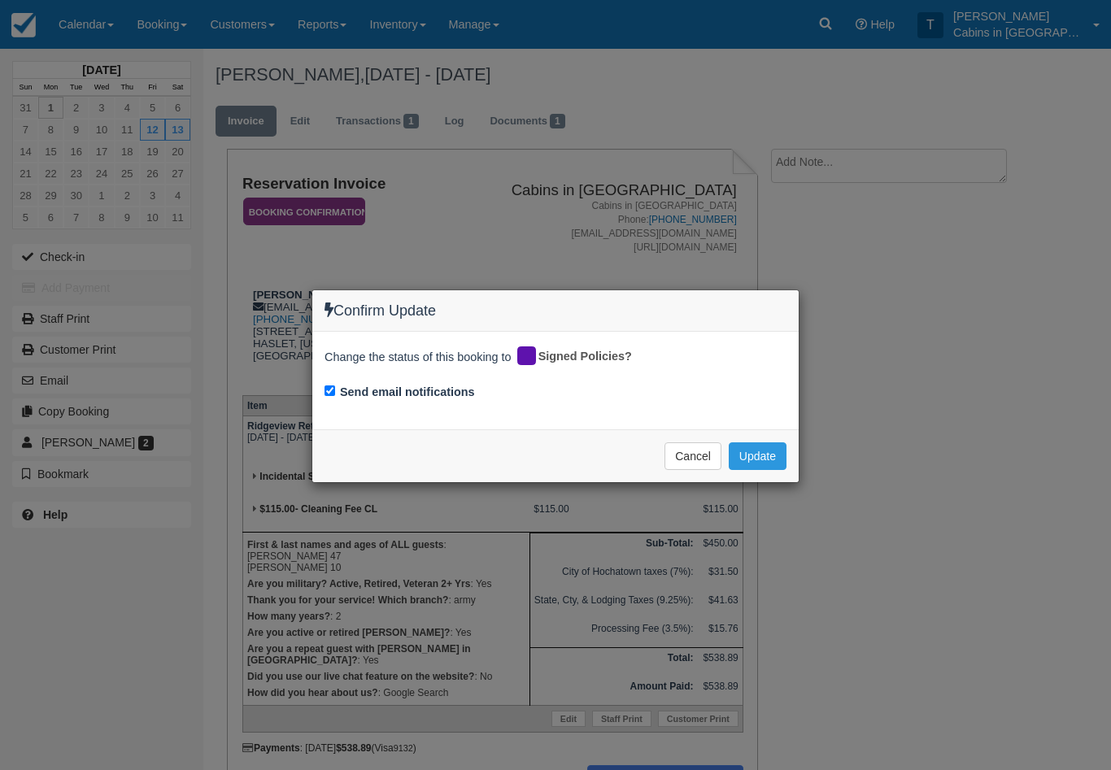
click at [759, 449] on button "Update" at bounding box center [758, 456] width 58 height 28
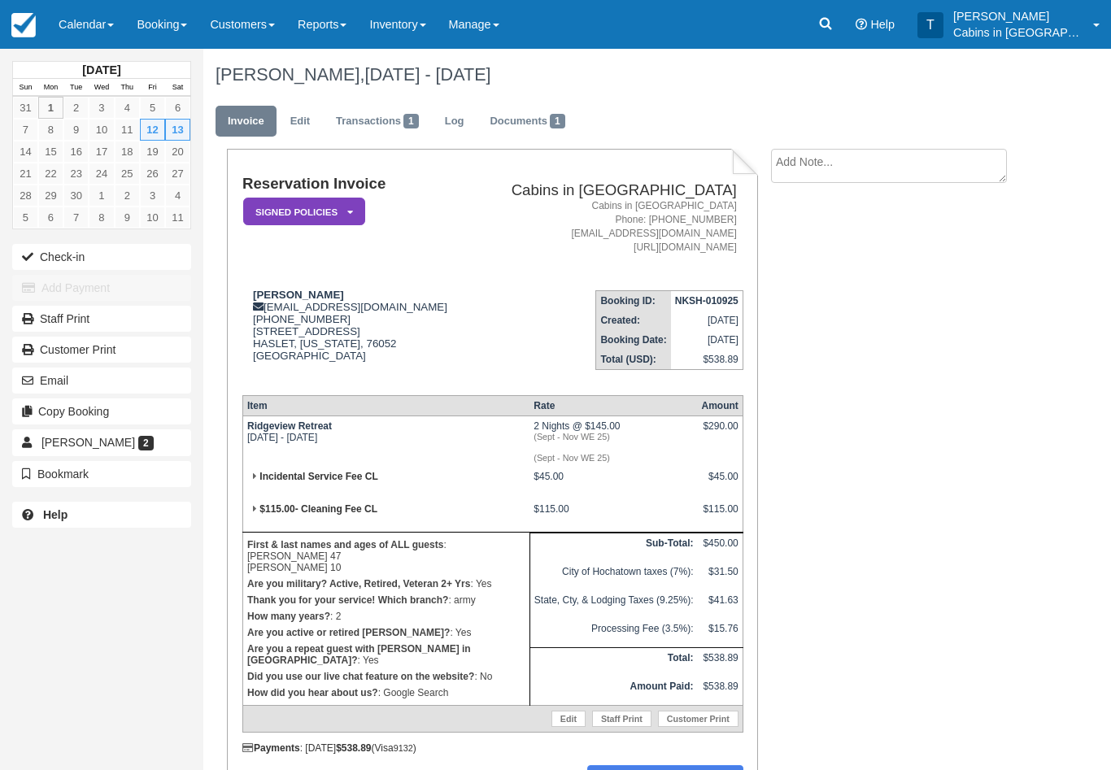
click at [843, 167] on textarea at bounding box center [889, 166] width 236 height 34
click at [377, 130] on link "Transactions 1" at bounding box center [377, 122] width 107 height 32
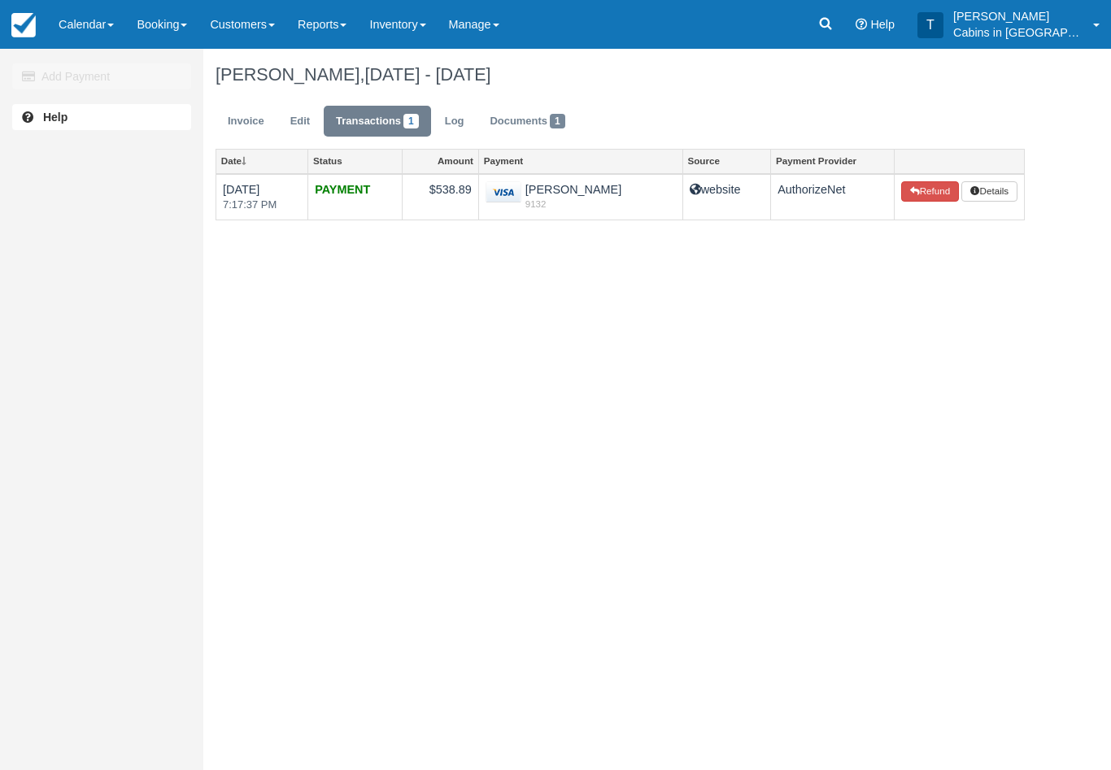
click at [246, 124] on link "Invoice" at bounding box center [246, 122] width 61 height 32
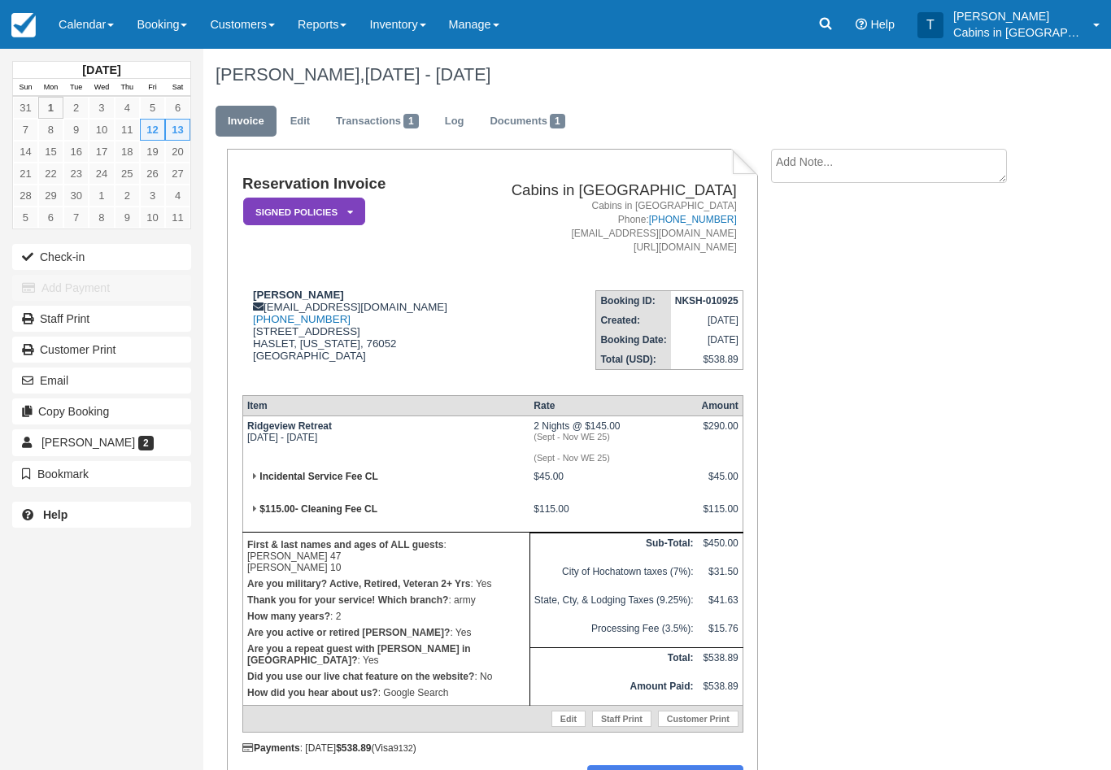
click at [885, 157] on textarea at bounding box center [889, 166] width 236 height 34
type textarea "r"
type textarea "Cc verified"
click at [813, 264] on button "Create" at bounding box center [807, 259] width 73 height 28
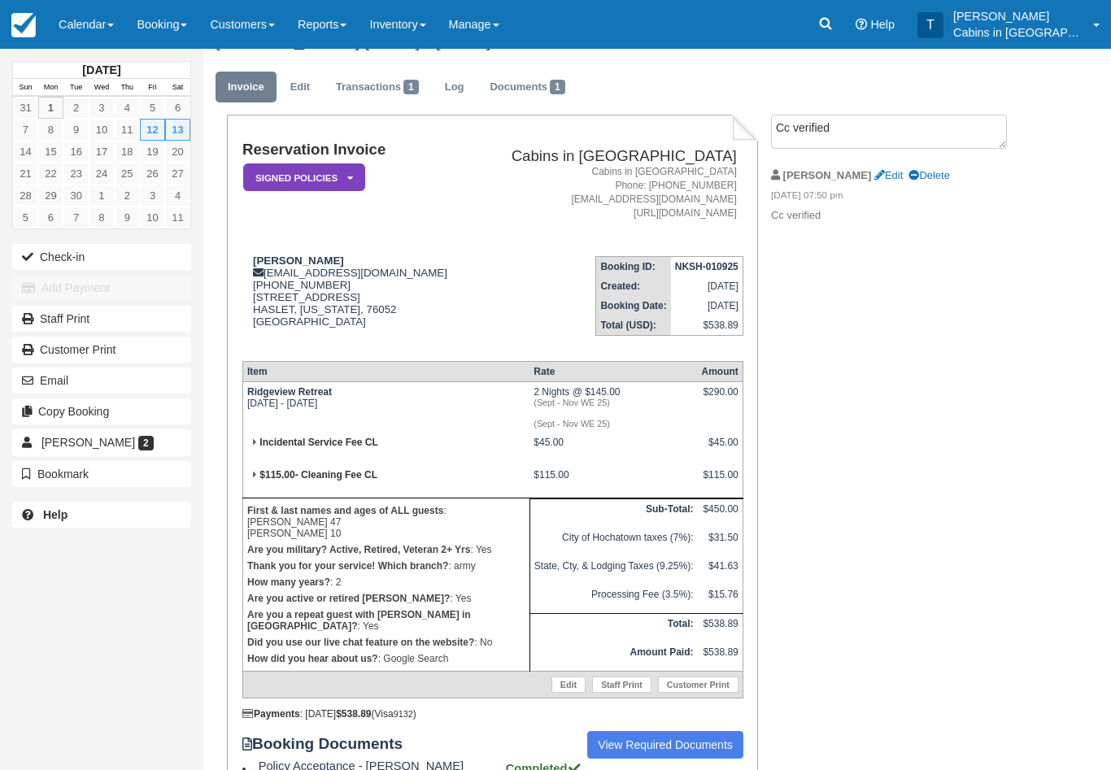
scroll to position [128, 0]
